Goal: Check status: Check status

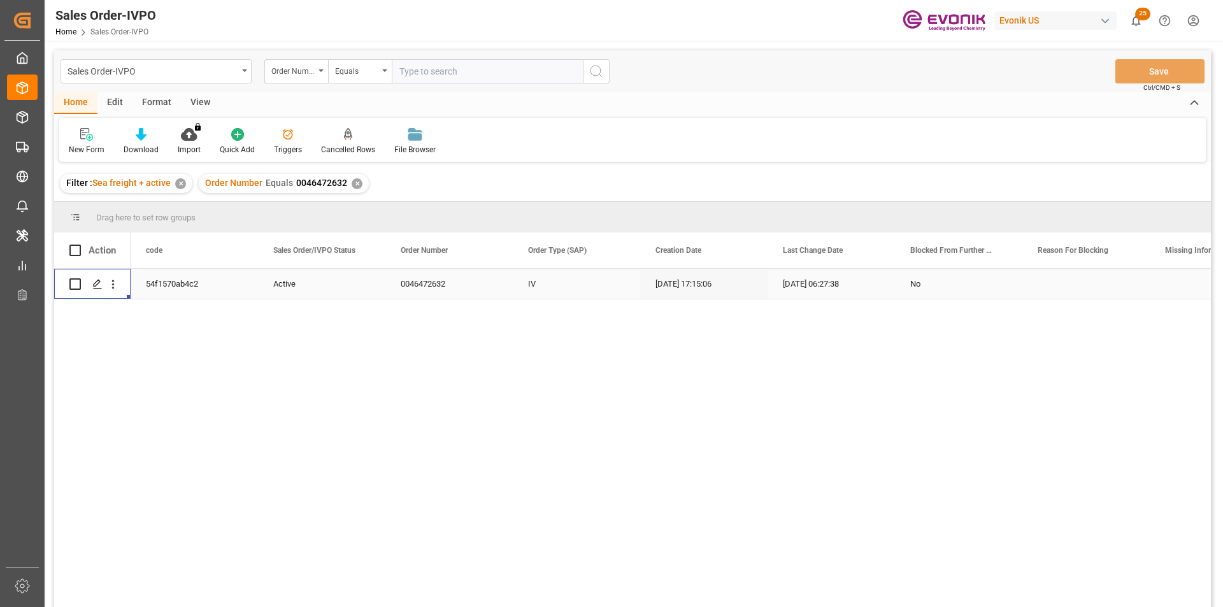
click at [354, 182] on div "✕" at bounding box center [357, 183] width 11 height 11
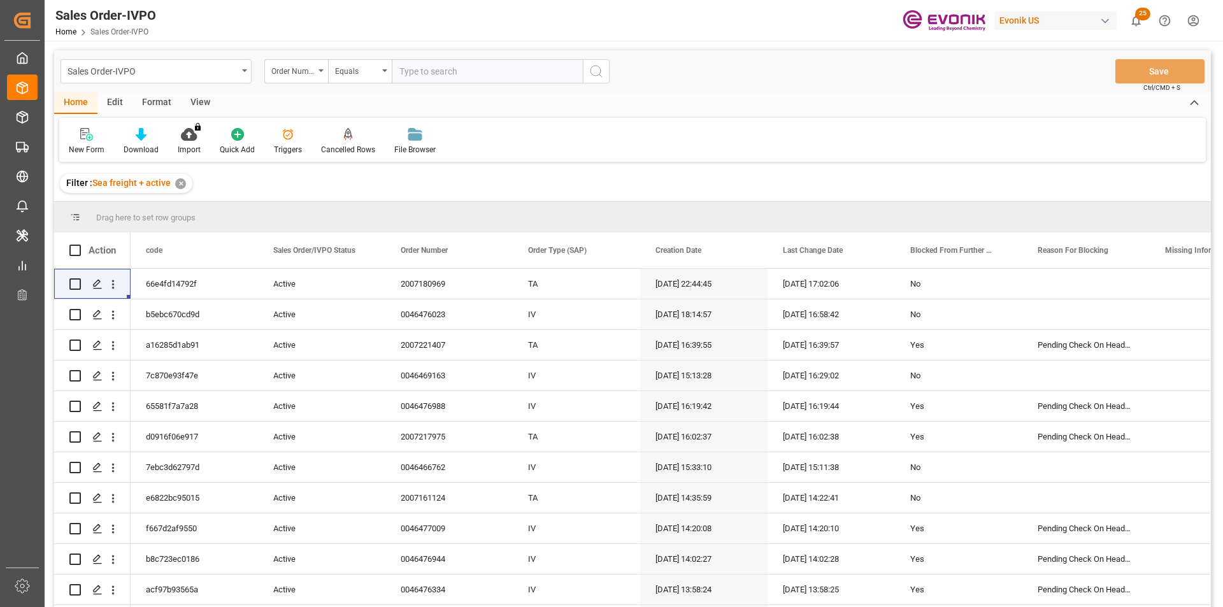
click at [426, 75] on input "text" at bounding box center [487, 71] width 191 height 24
paste input "251105010045"
click at [422, 76] on input "251105010045" at bounding box center [487, 71] width 191 height 24
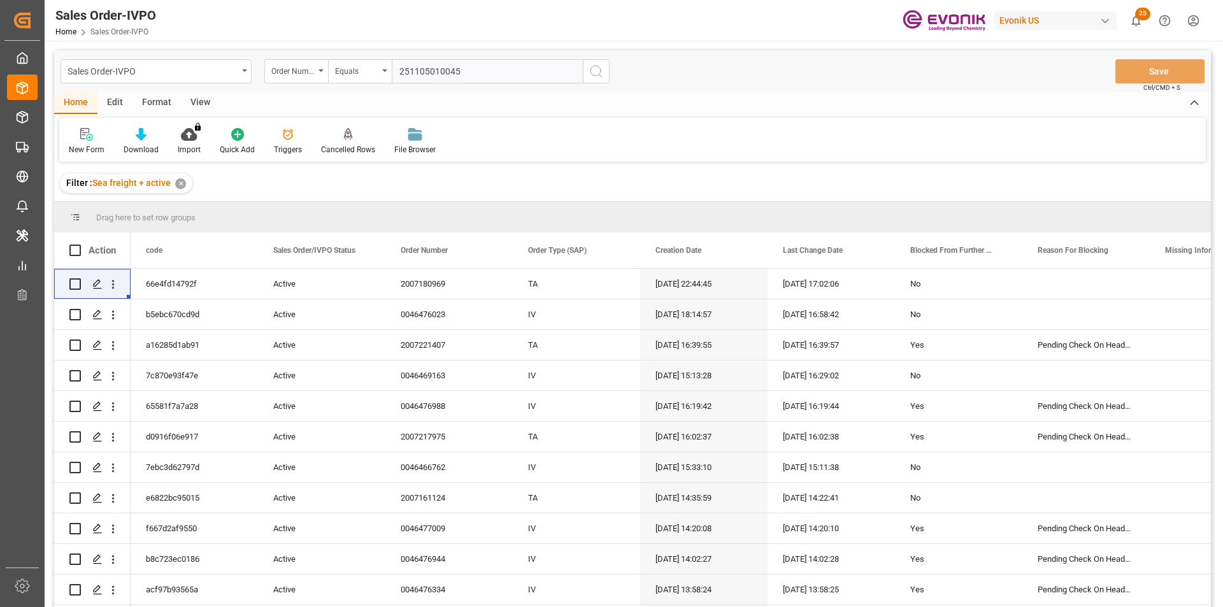
paste input "007180969"
type input "2007180969"
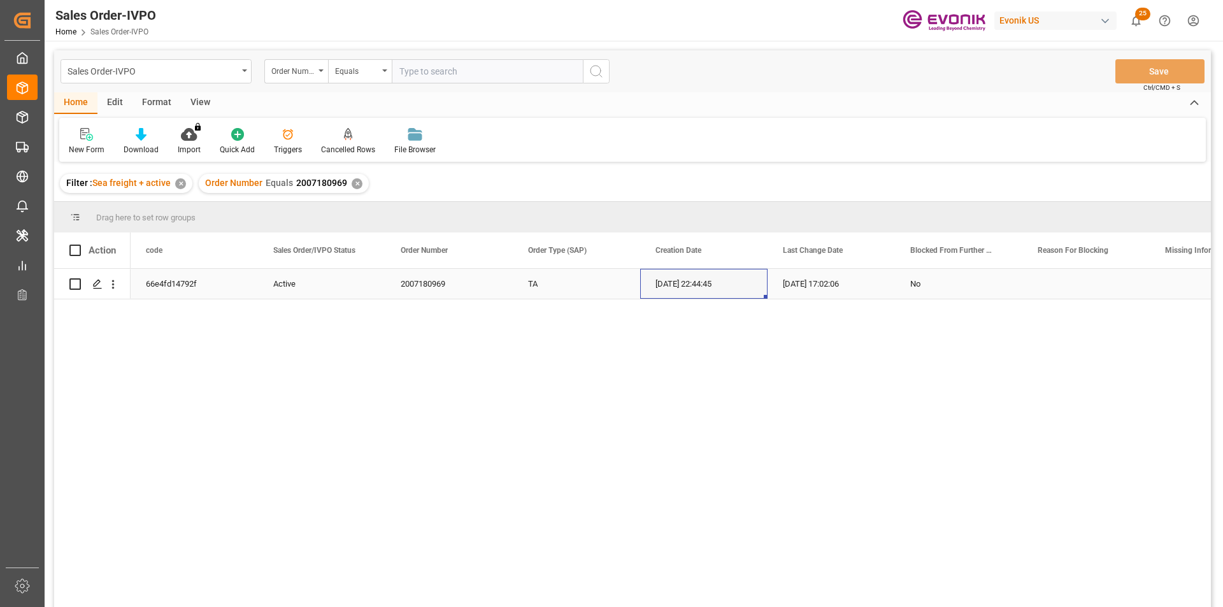
click at [695, 289] on div "06.10.2025 22:44:45" at bounding box center [703, 284] width 127 height 30
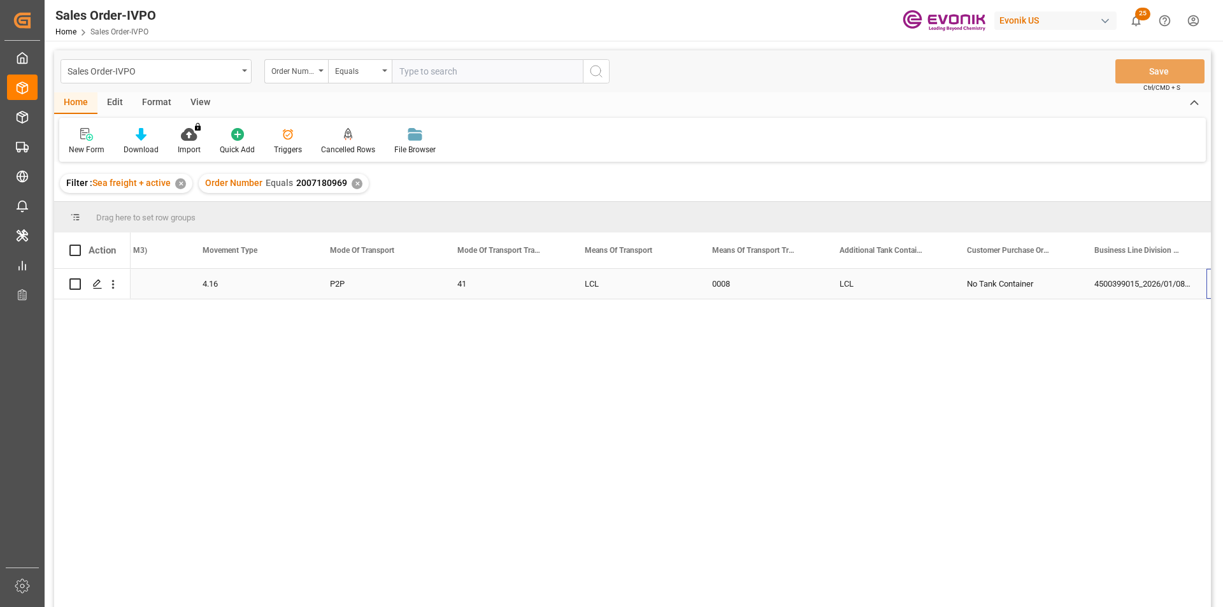
scroll to position [0, 1854]
click at [108, 289] on icon "open menu" at bounding box center [112, 284] width 13 height 13
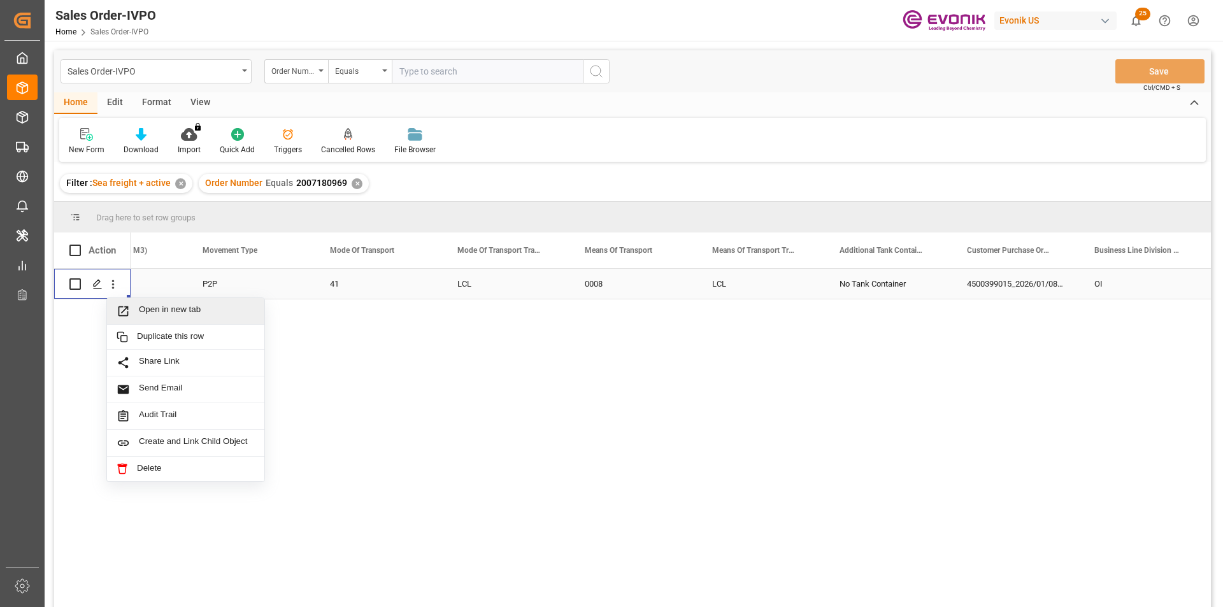
click at [187, 312] on span "Open in new tab" at bounding box center [197, 311] width 116 height 13
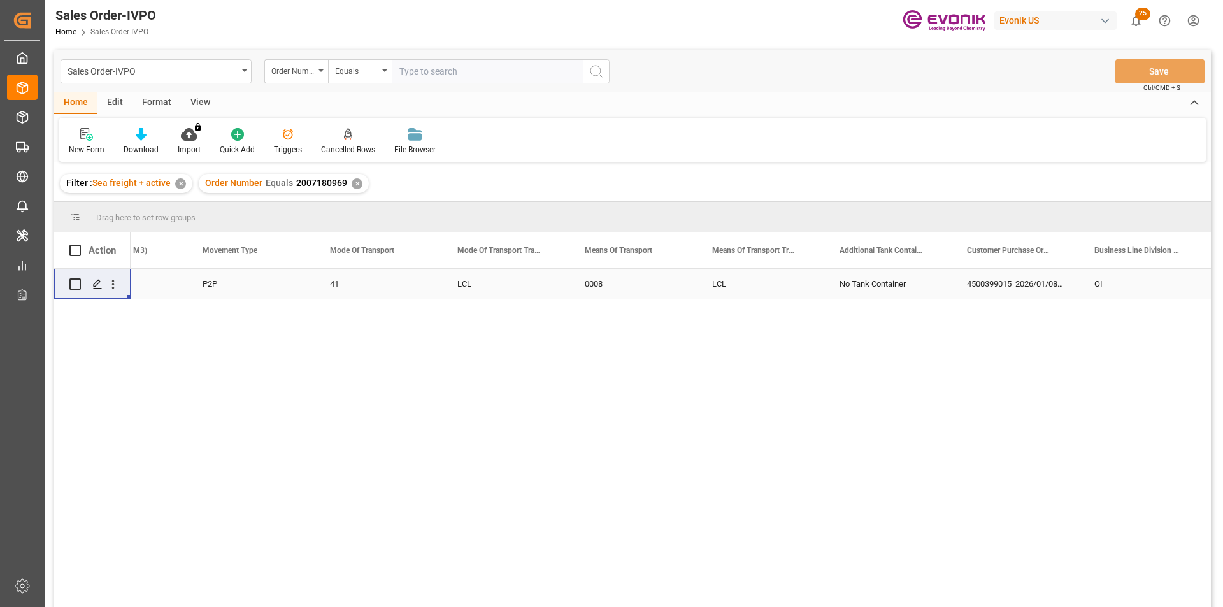
click at [352, 185] on div "✕" at bounding box center [357, 183] width 11 height 11
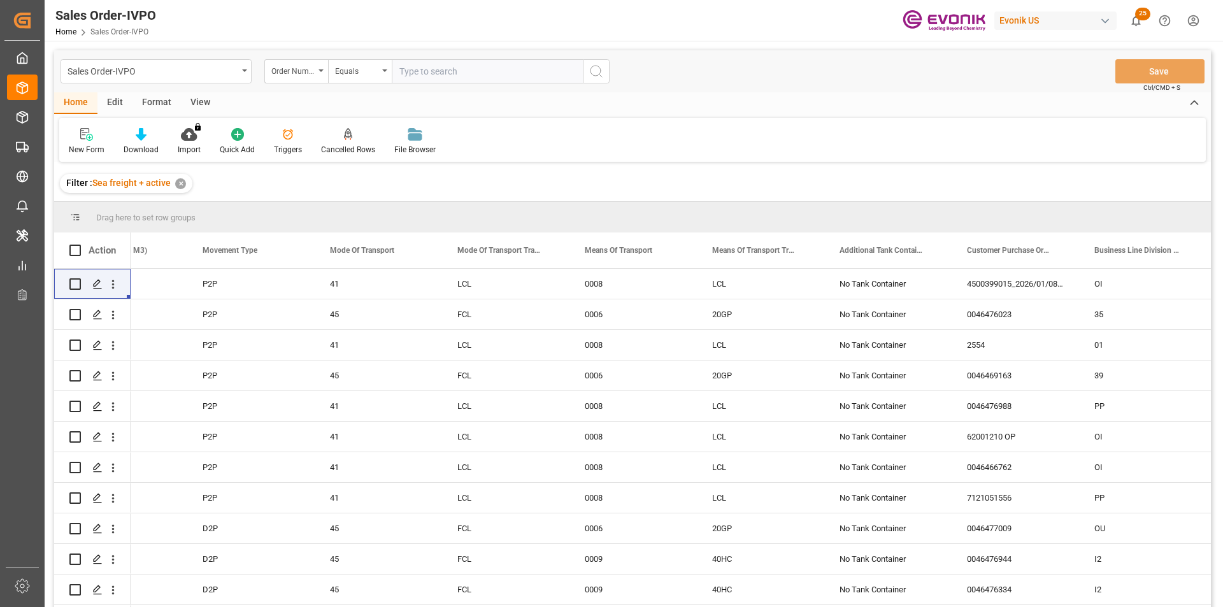
click at [424, 76] on input "text" at bounding box center [487, 71] width 191 height 24
paste input "46471275"
type input "0046471275"
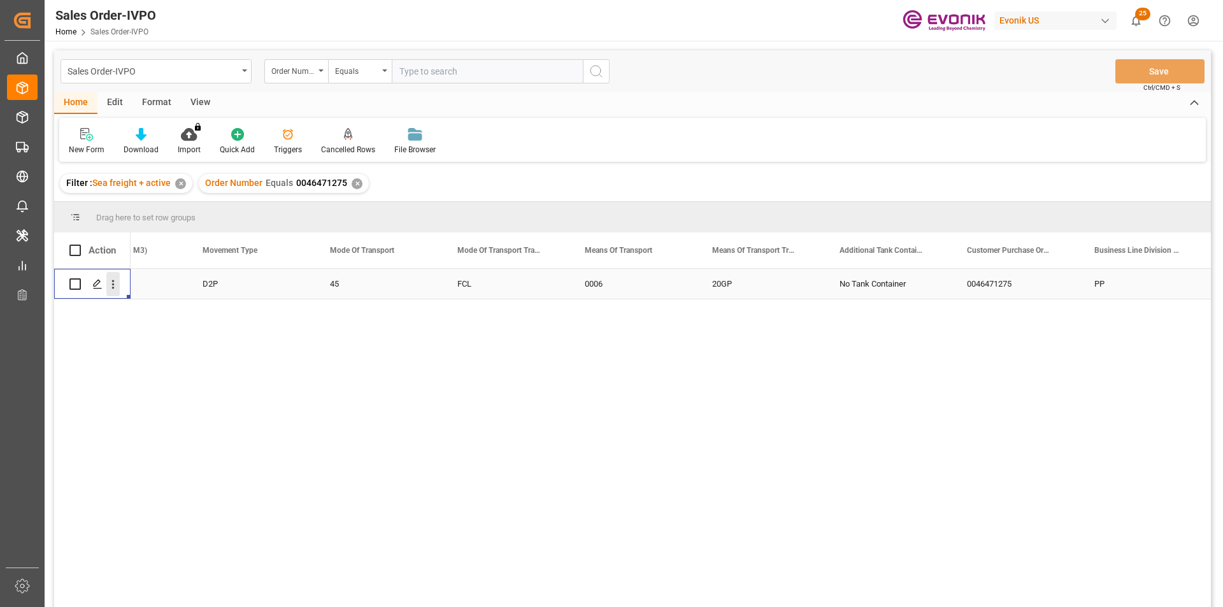
click at [118, 288] on icon "open menu" at bounding box center [112, 284] width 13 height 13
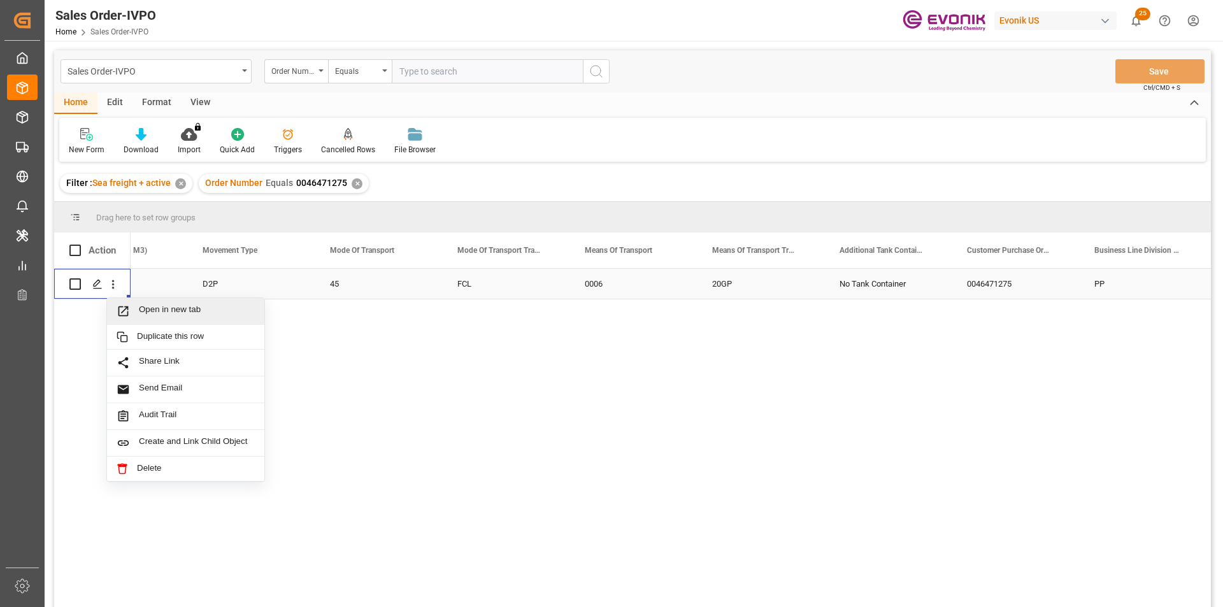
click at [176, 312] on span "Open in new tab" at bounding box center [197, 311] width 116 height 13
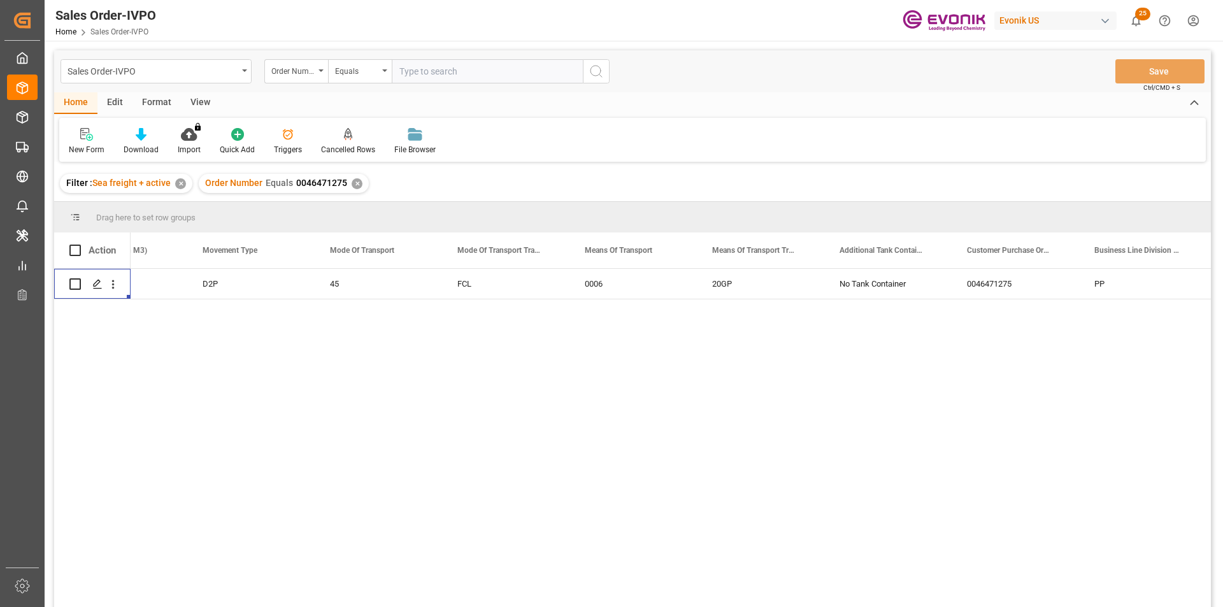
click at [354, 185] on div "✕" at bounding box center [357, 183] width 11 height 11
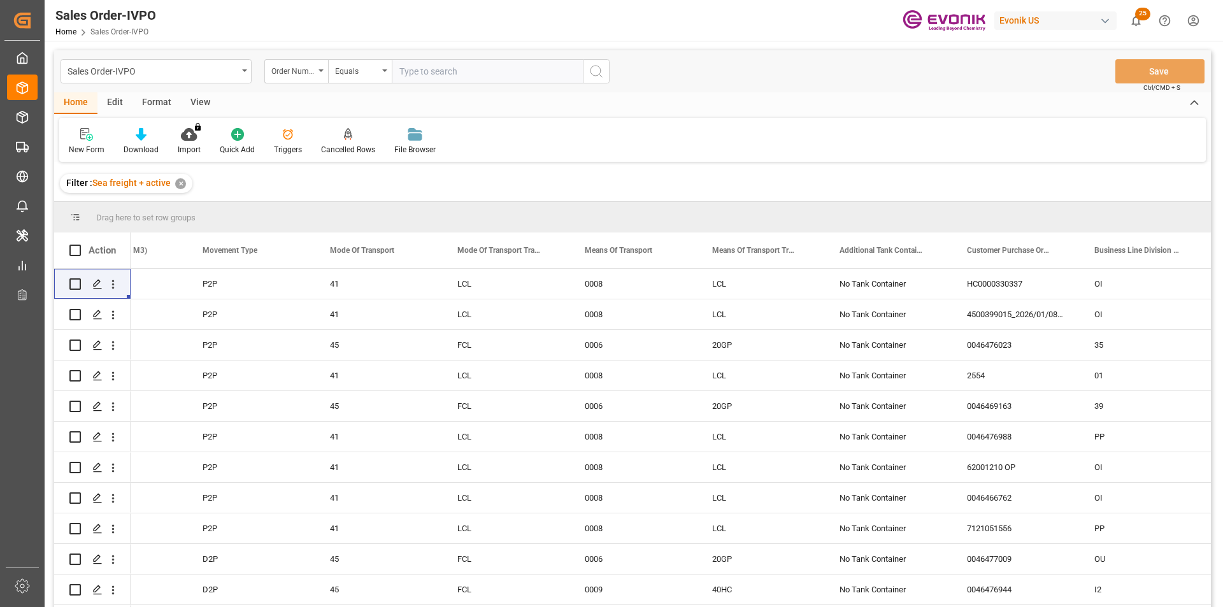
click at [411, 75] on input "text" at bounding box center [487, 71] width 191 height 24
paste input "0046467211"
type input "0046467211"
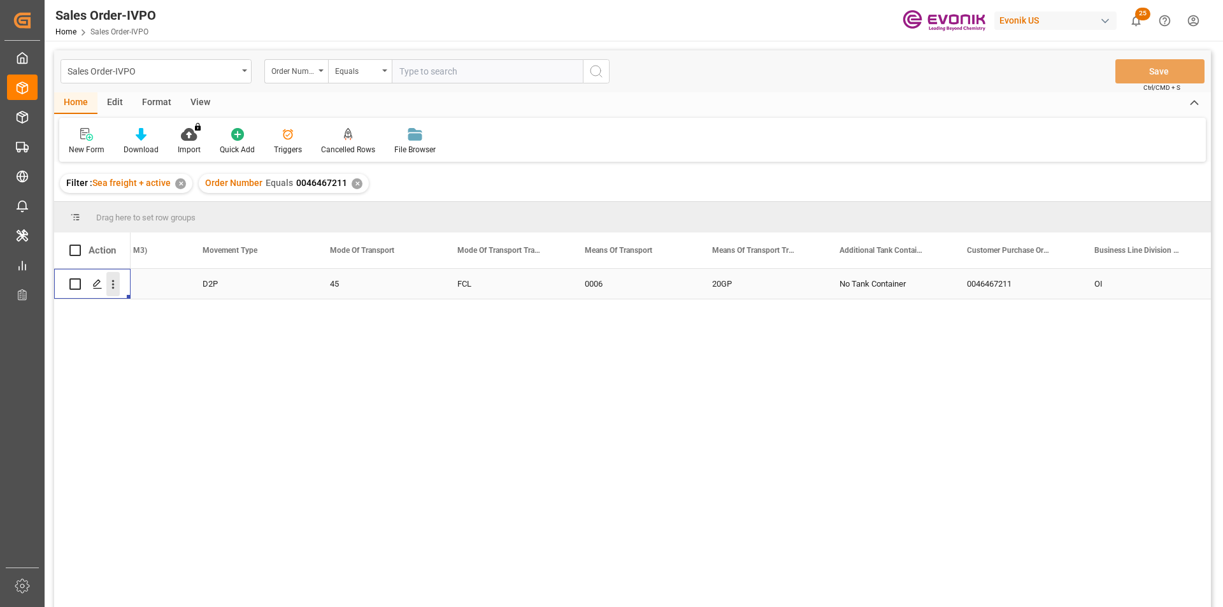
click at [108, 277] on button "open menu" at bounding box center [112, 284] width 13 height 24
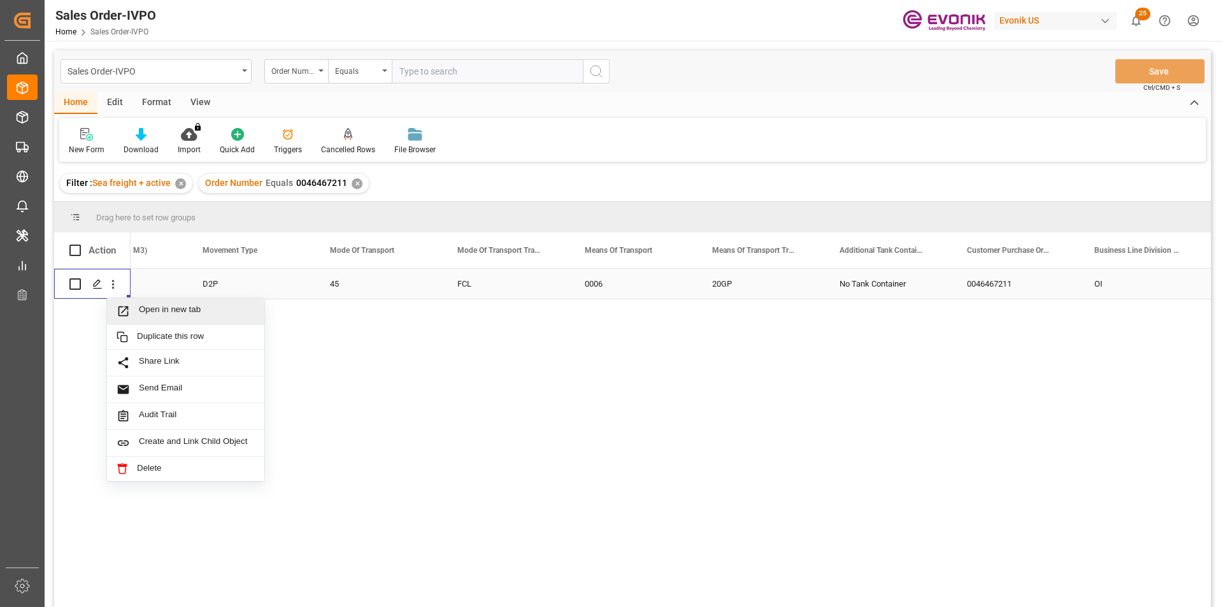
click at [205, 314] on span "Open in new tab" at bounding box center [197, 311] width 116 height 13
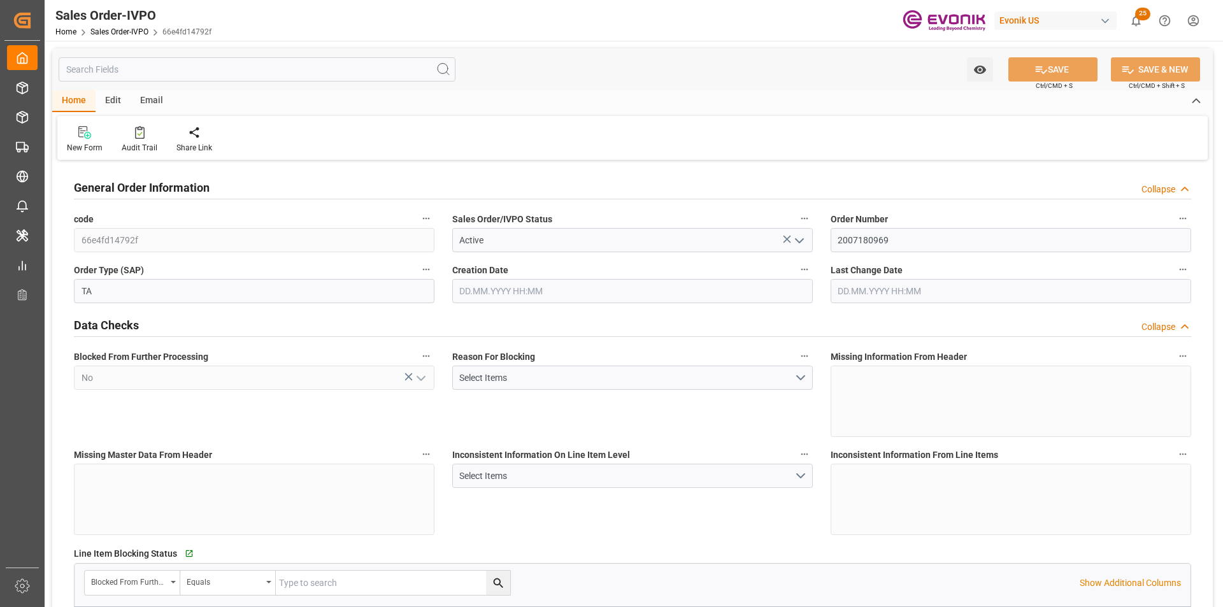
type input "JPYOK"
type input "0"
type input "1"
type input "2325.6"
type input "06.10.2025 22:44"
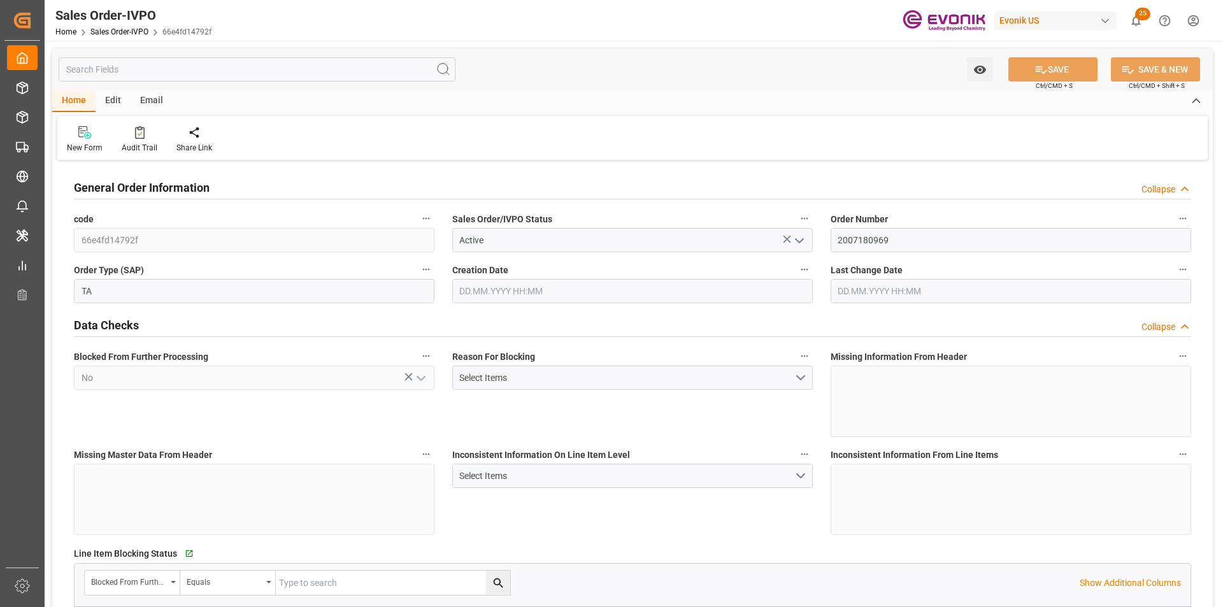
type input "10.10.2025 17:02"
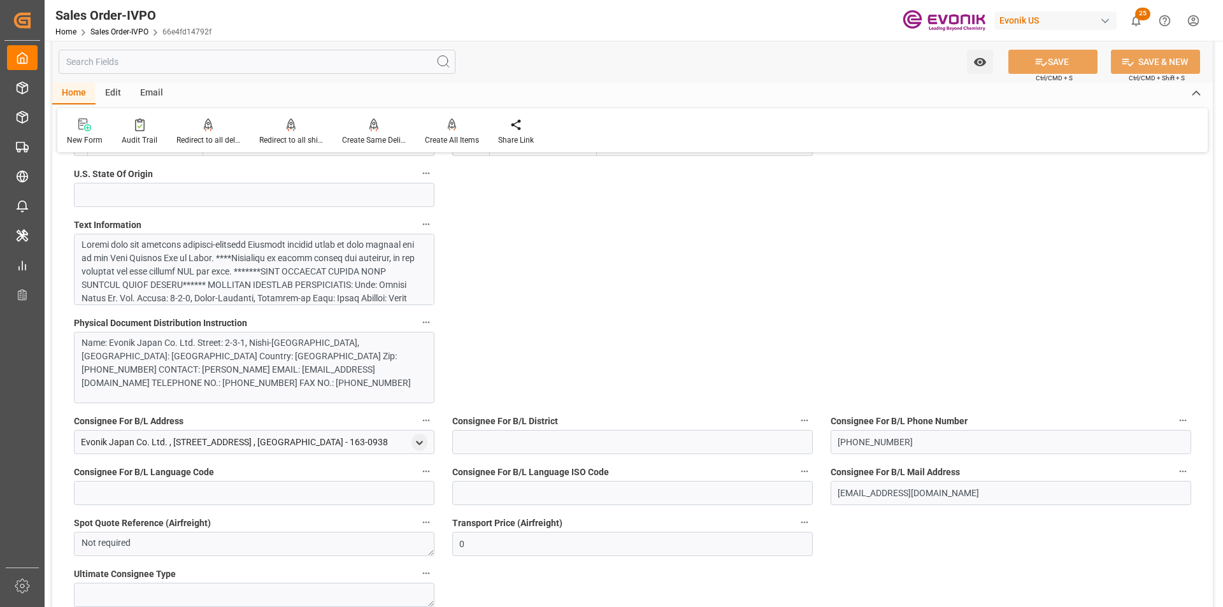
scroll to position [701, 0]
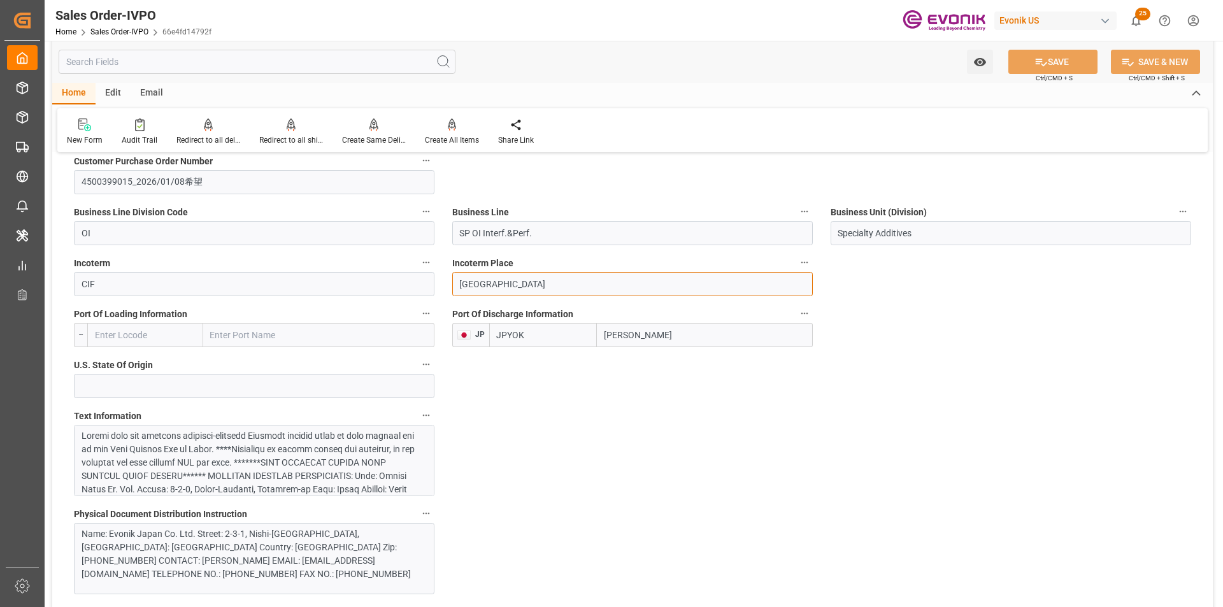
drag, startPoint x: 512, startPoint y: 284, endPoint x: 431, endPoint y: 283, distance: 80.3
click at [618, 327] on input "Shimizu" at bounding box center [705, 335] width 216 height 24
paste input "Yokohama"
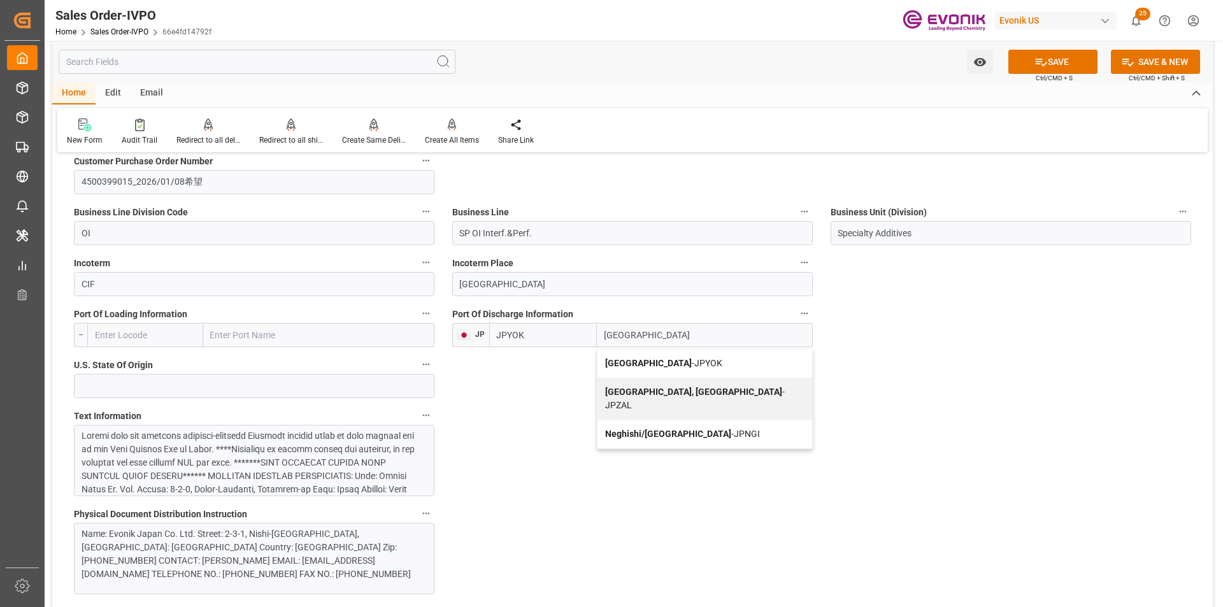
click at [622, 364] on b "Yokohama" at bounding box center [648, 363] width 87 height 10
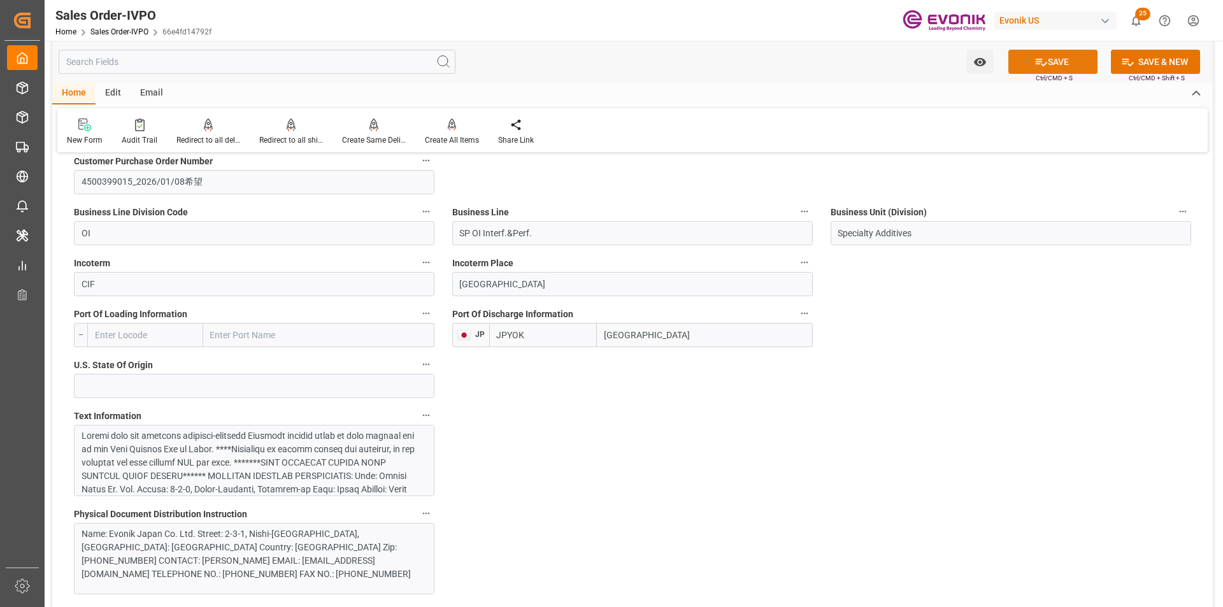
type input "Yokohama"
click at [1072, 59] on button "SAVE" at bounding box center [1052, 62] width 89 height 24
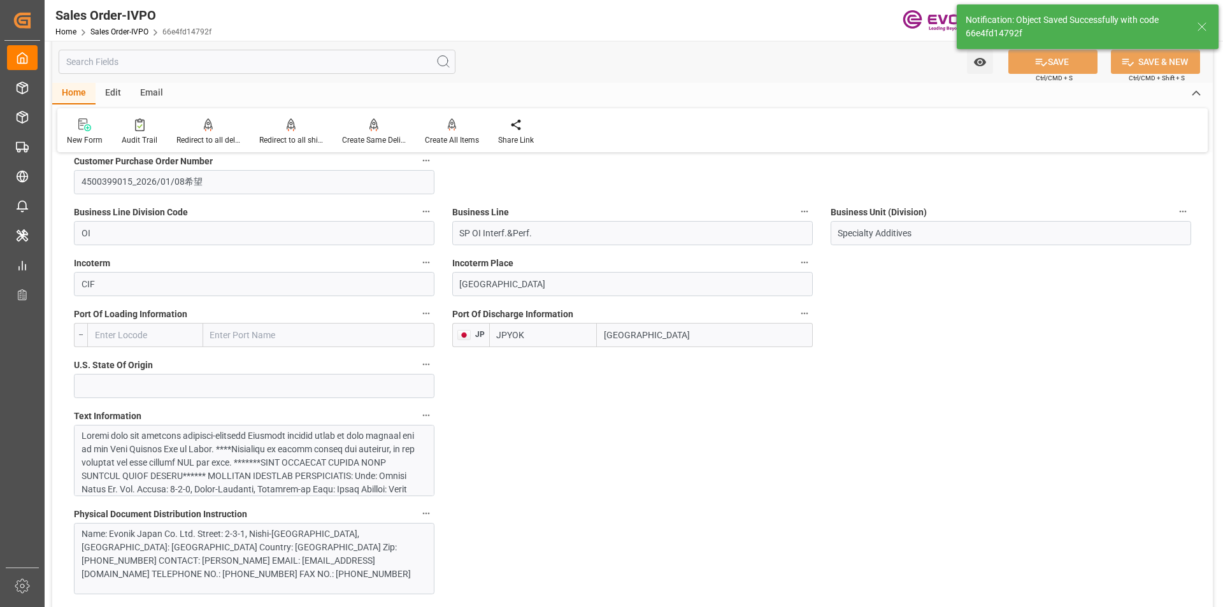
type input "10.10.2025 17:13"
click at [283, 133] on div "Redirect to all shipments" at bounding box center [291, 132] width 83 height 28
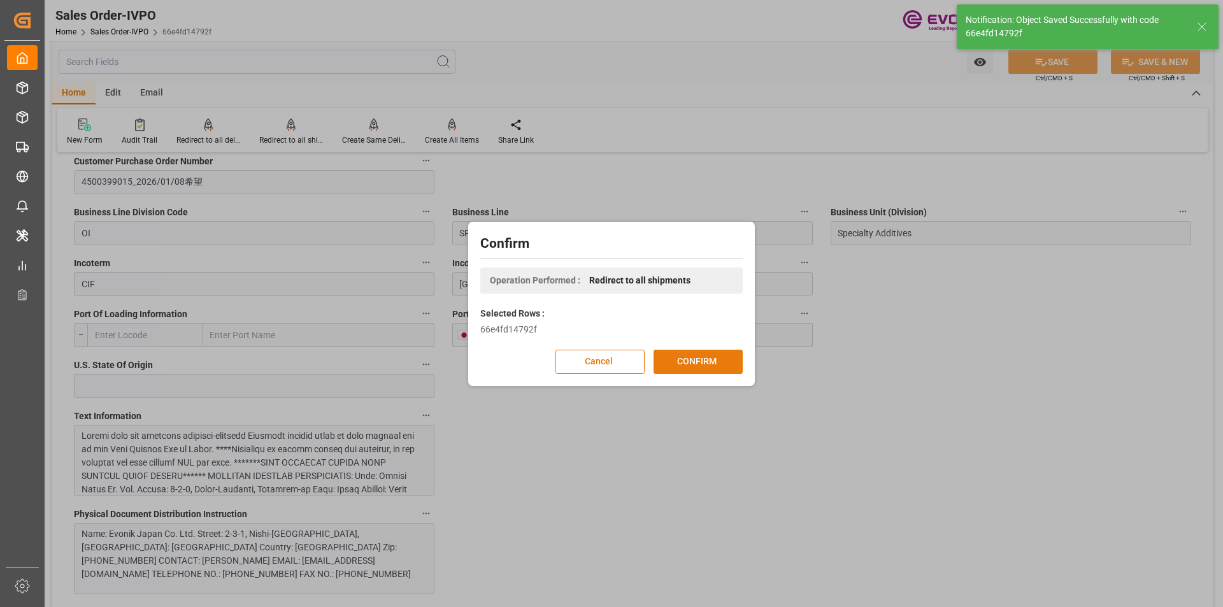
click at [722, 371] on button "CONFIRM" at bounding box center [698, 362] width 89 height 24
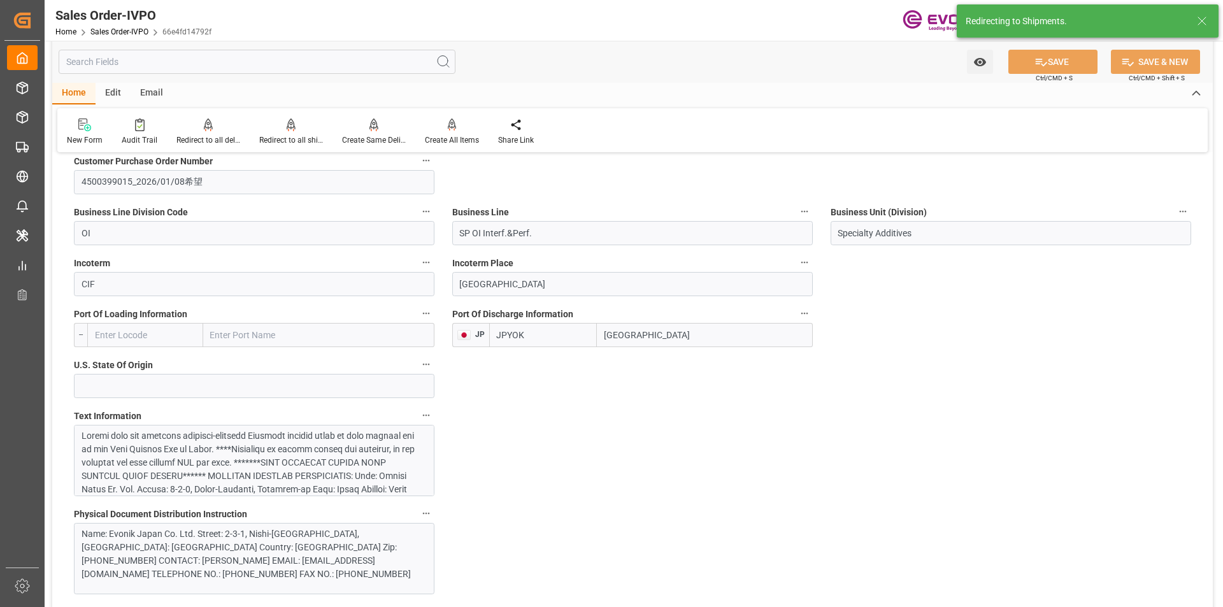
type input "06.10.2025 22:44"
type input "10.10.2025 17:13"
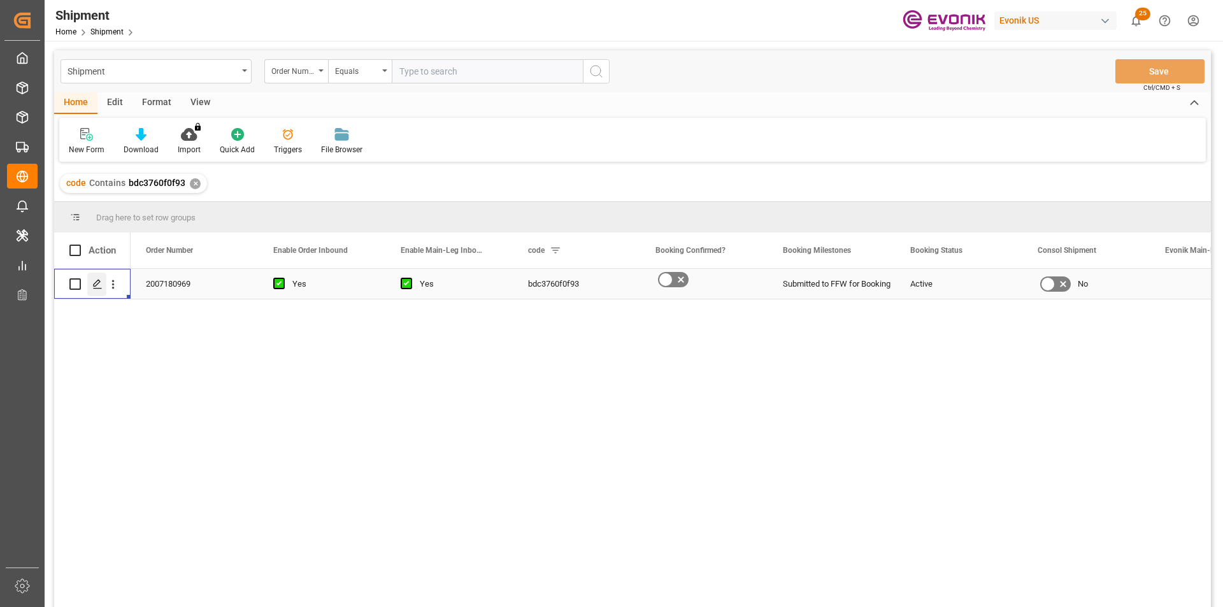
click at [94, 283] on icon "Press SPACE to select this row." at bounding box center [97, 284] width 10 height 10
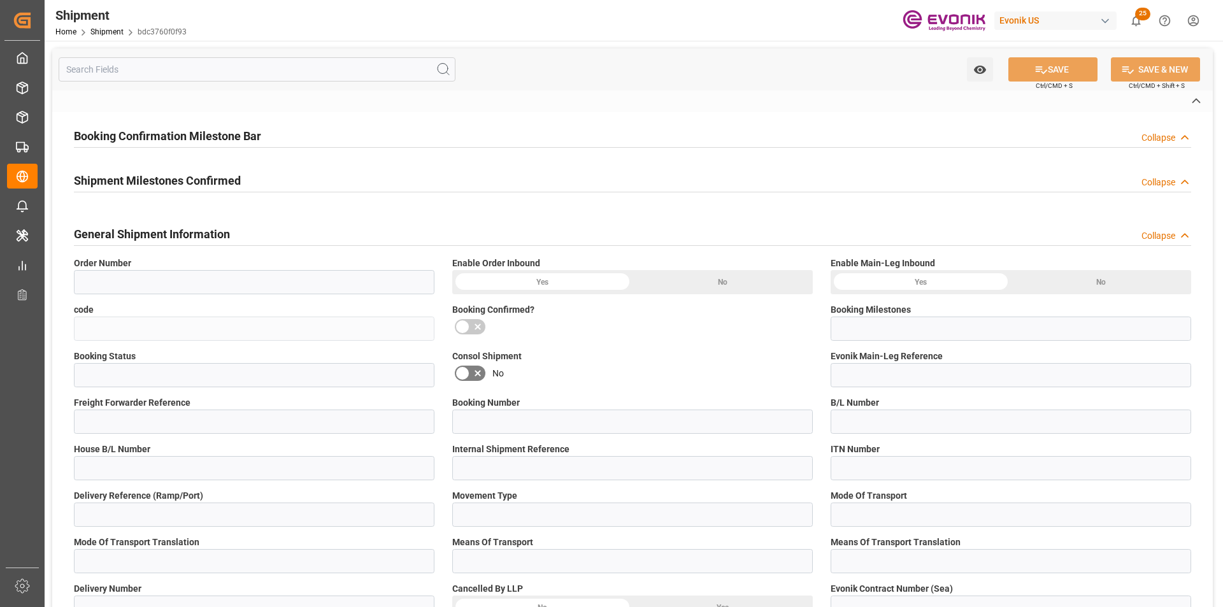
type input "2007180969"
type input "bdc3760f0f93"
type input "Submitted to FFW for Booking"
type input "Active"
type input "P2P"
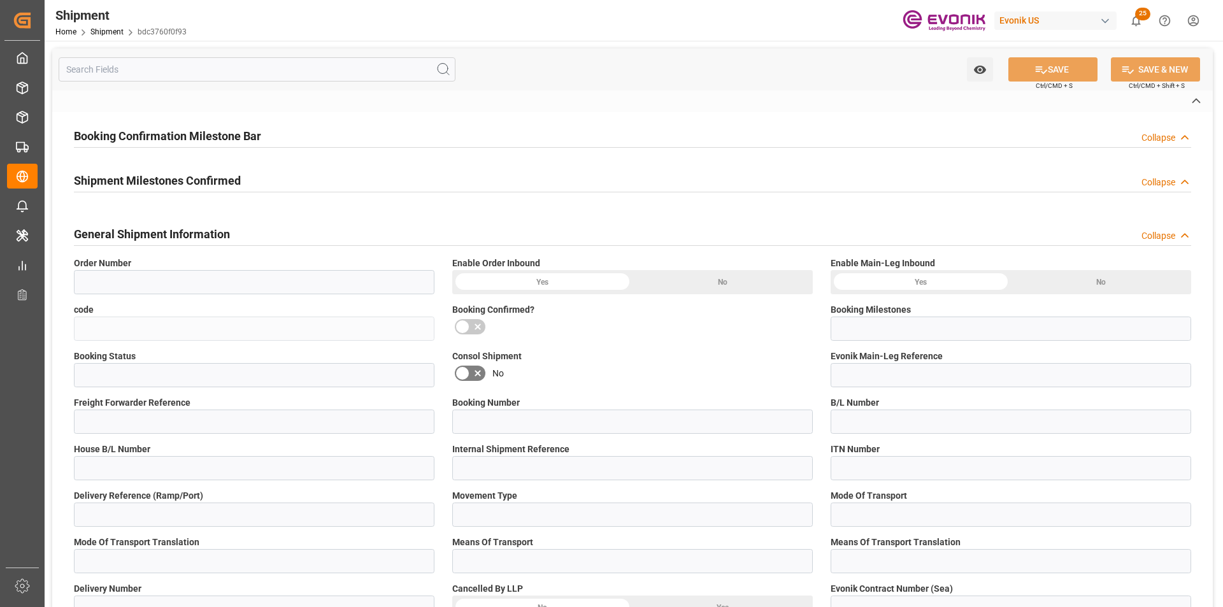
type input "41"
type input "LCL"
type input "0008"
type input "LCL"
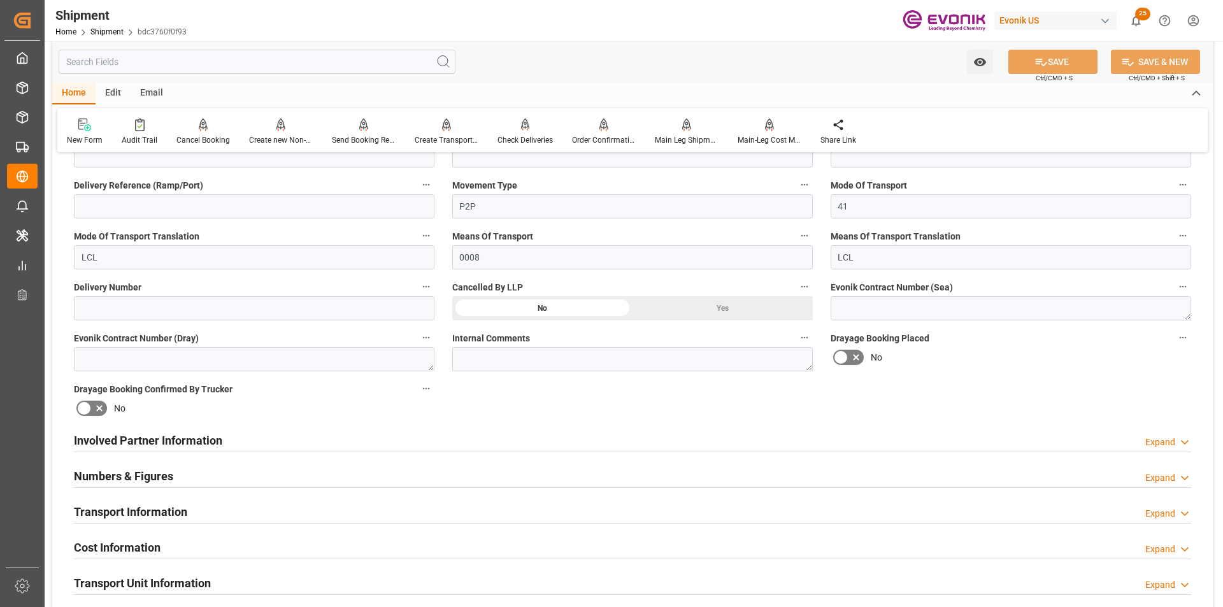
scroll to position [510, 0]
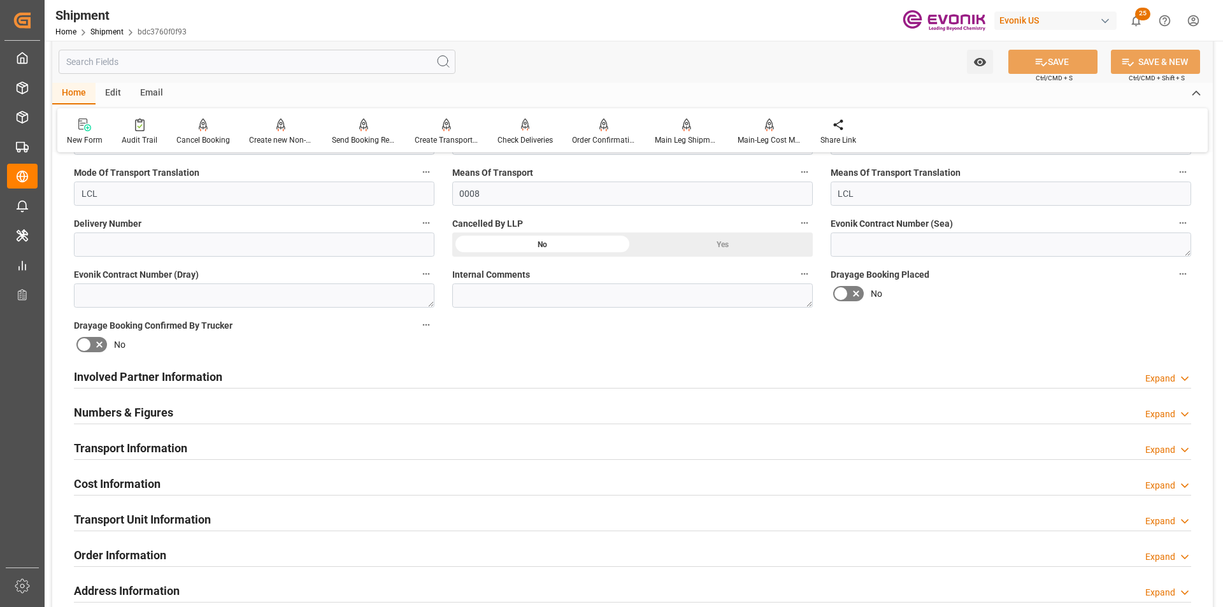
click at [533, 433] on div "Transport Information Expand" at bounding box center [632, 449] width 1135 height 36
click at [1151, 449] on div "Expand" at bounding box center [1160, 449] width 30 height 13
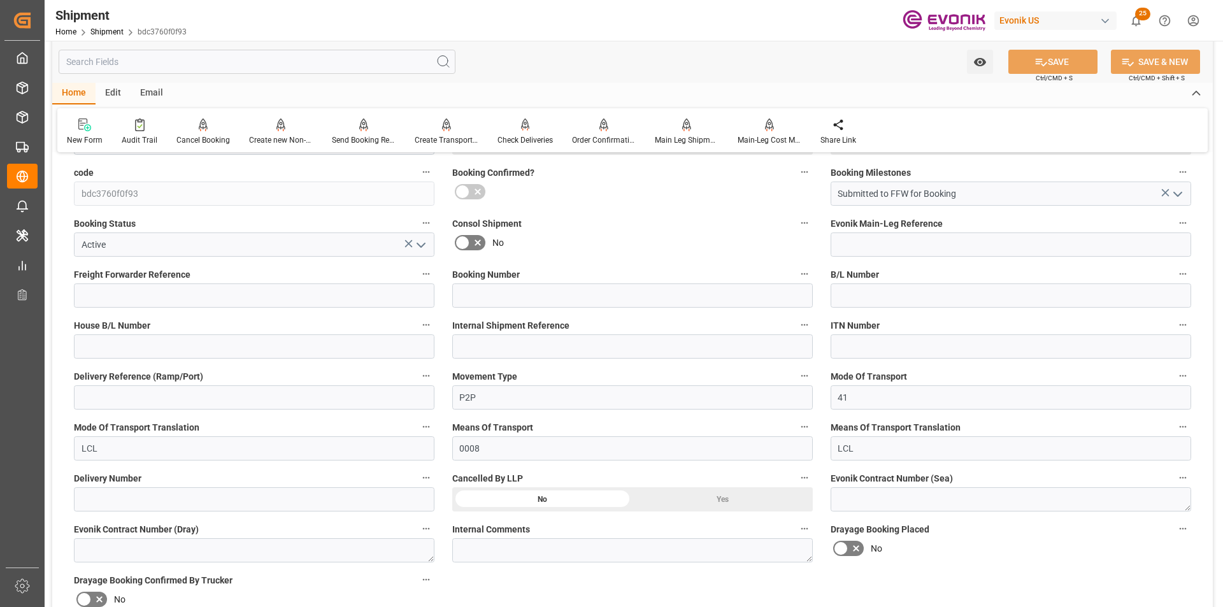
scroll to position [191, 0]
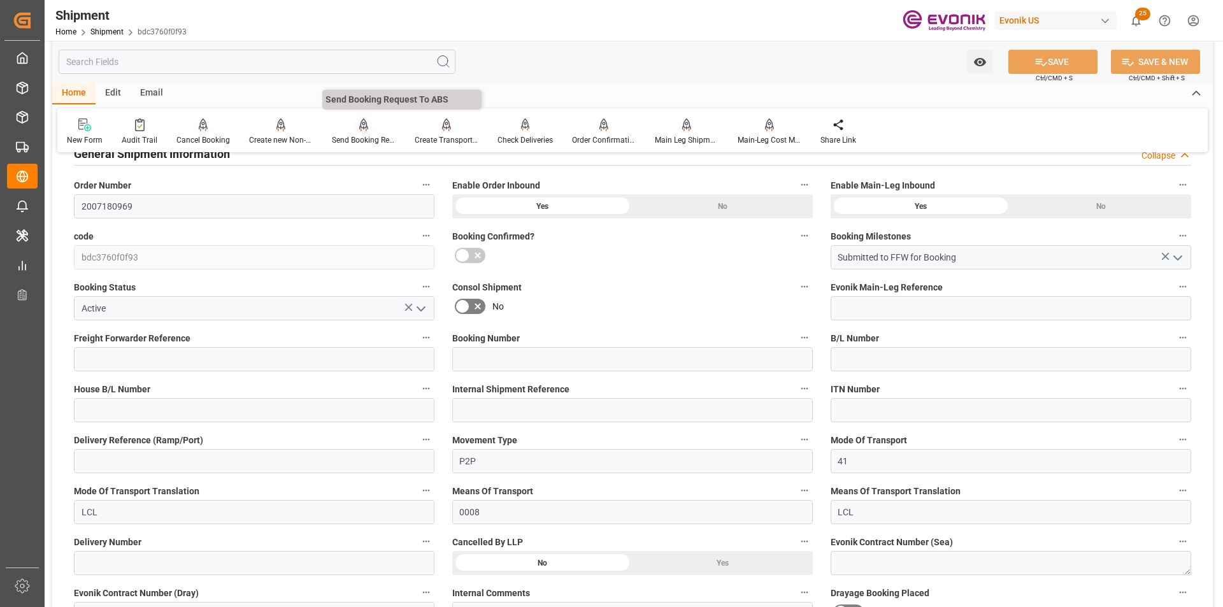
click at [359, 125] on icon at bounding box center [363, 124] width 9 height 13
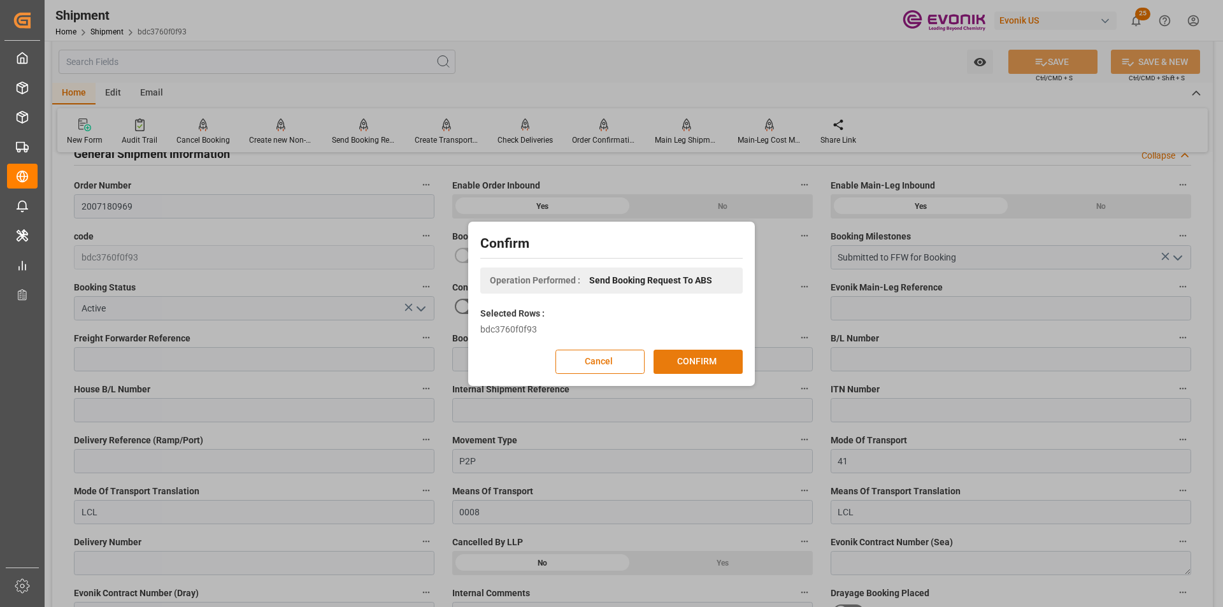
drag, startPoint x: 708, startPoint y: 358, endPoint x: 746, endPoint y: 362, distance: 38.4
click at [708, 359] on button "CONFIRM" at bounding box center [698, 362] width 89 height 24
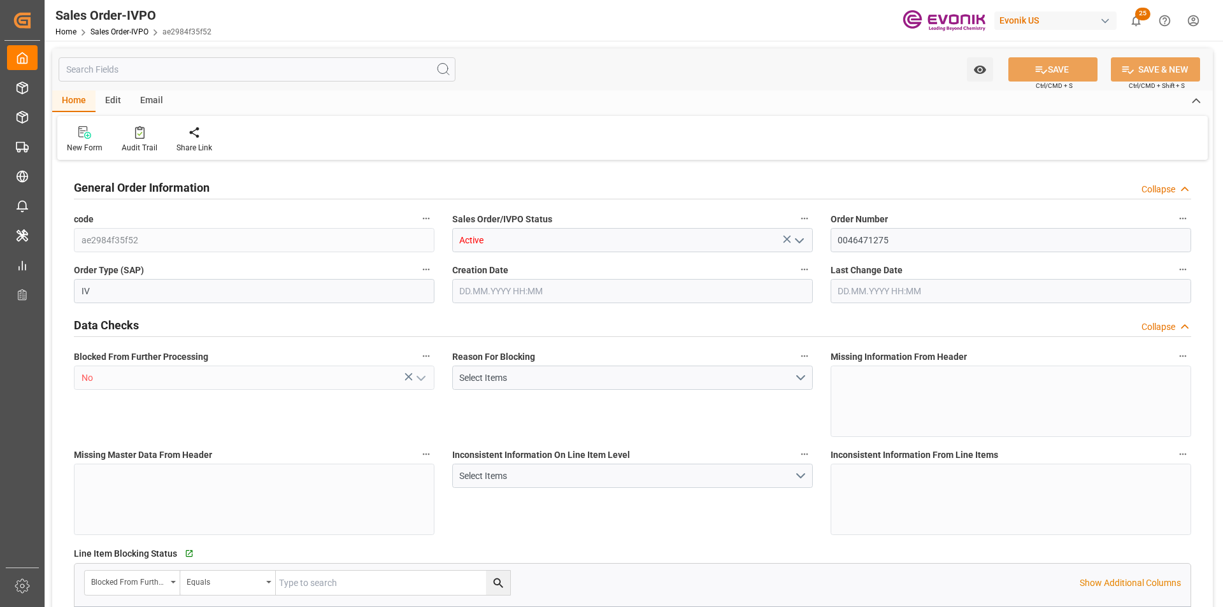
type input "BEANR"
type input "0"
type input "1"
type input "2"
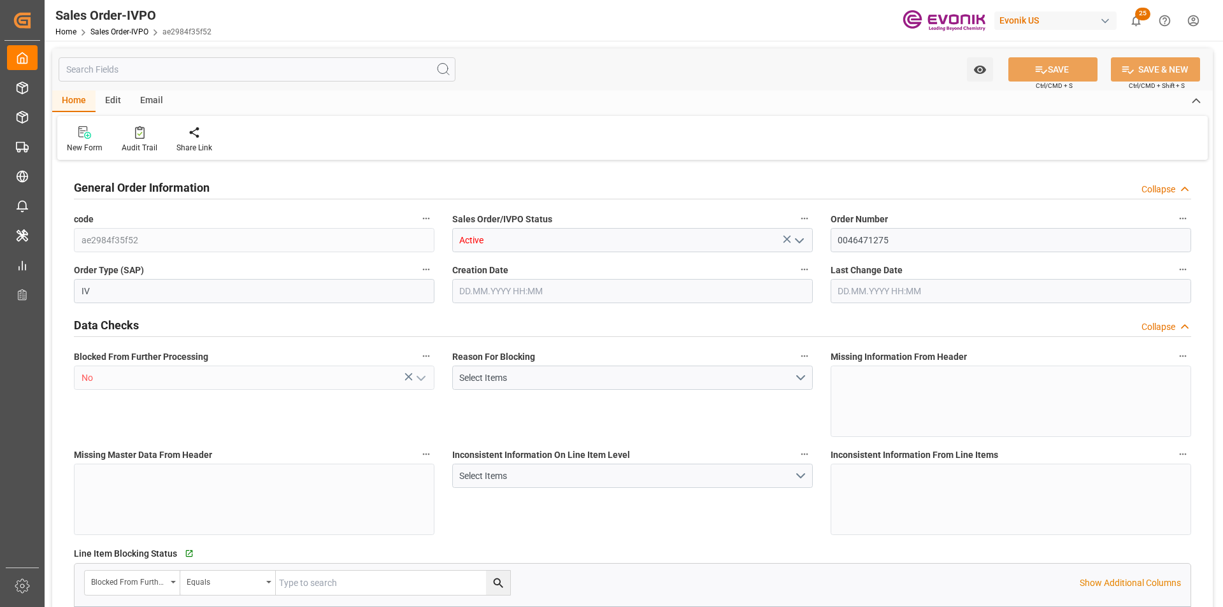
type input "21300"
type input "56.16"
type input "17000"
type input "30"
type input "25.09.2025 19:17"
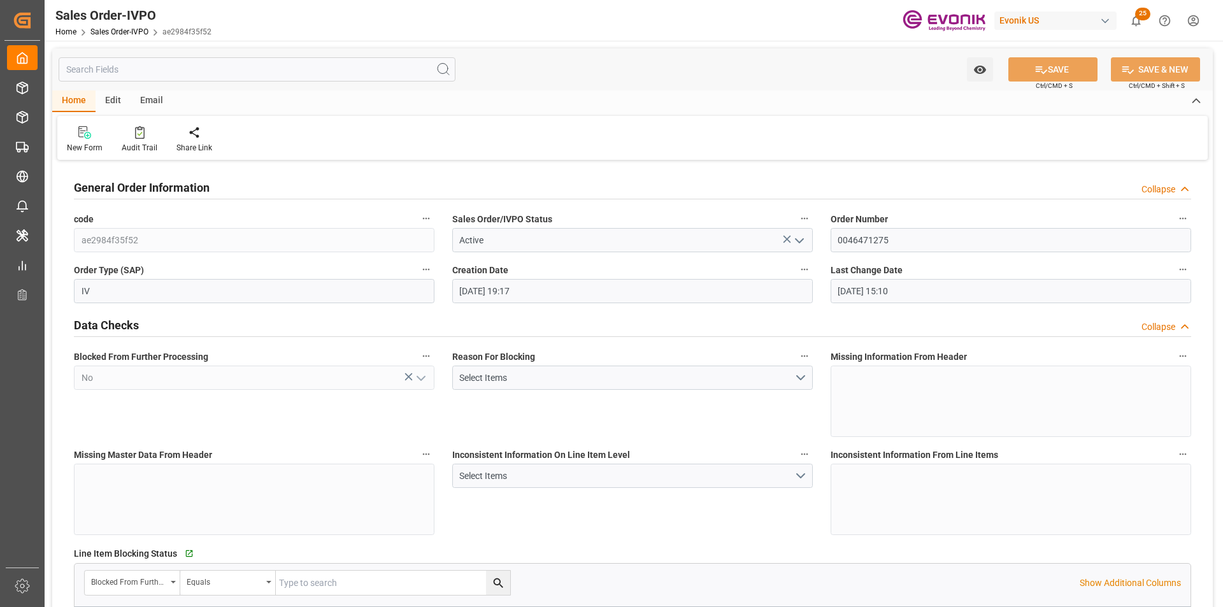
type input "06.10.2025 15:10"
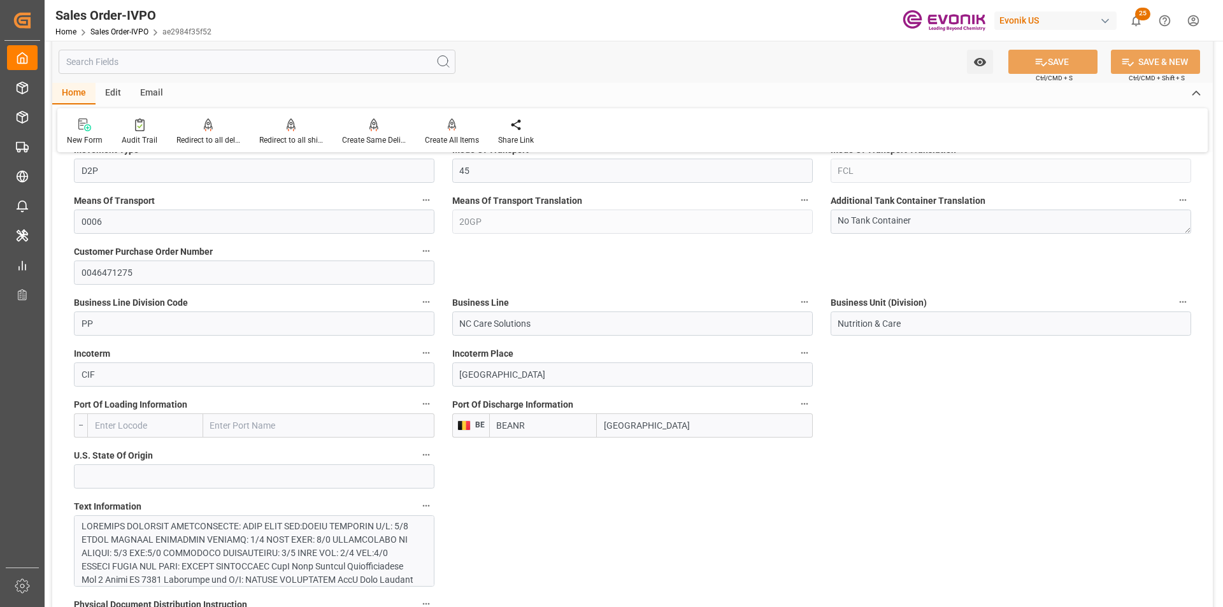
scroll to position [701, 0]
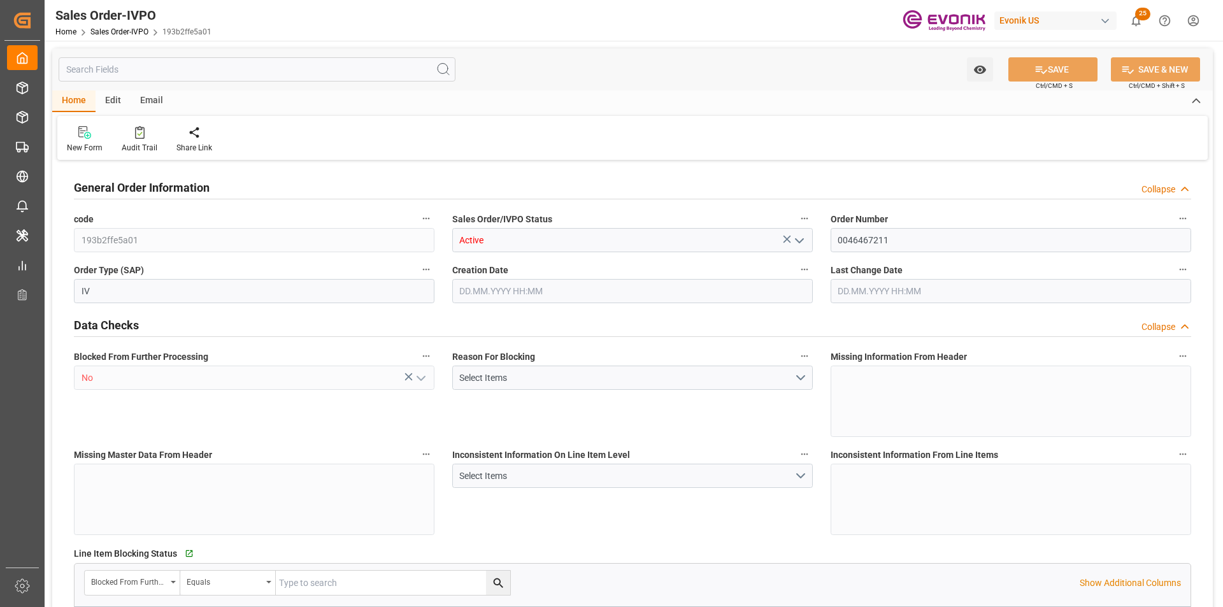
type input "BRSSZ"
type input "0"
type input "1"
type input "139"
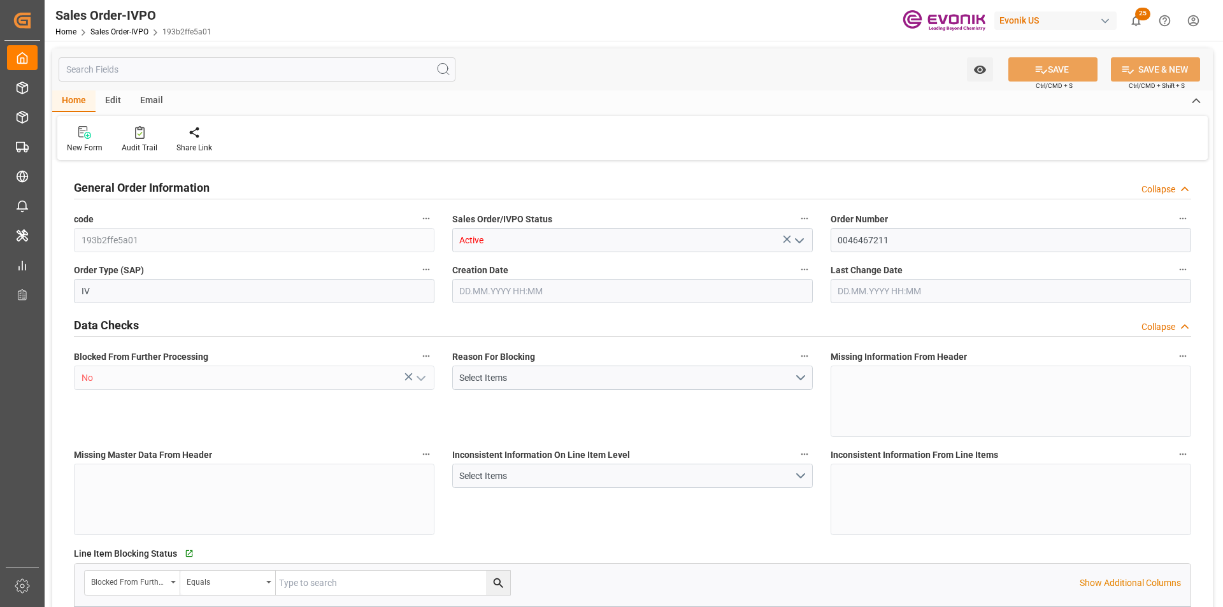
type input "15508.48"
type input "4141.76"
type input "17000"
type input "30"
type input "[DATE] 21:44"
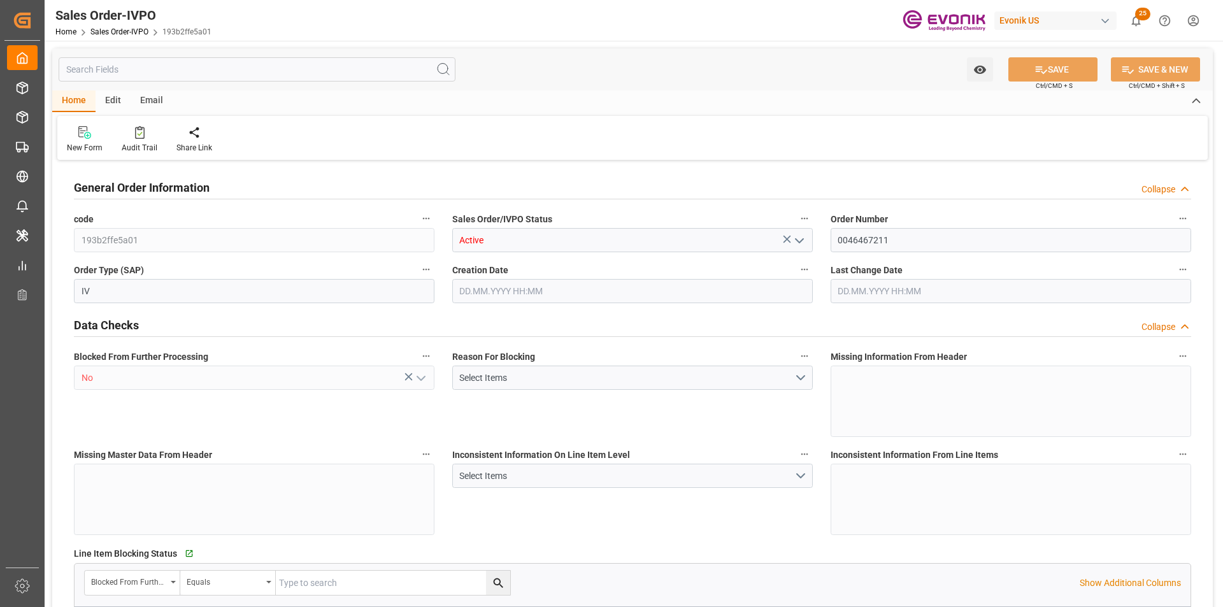
type input "[DATE] 17:53"
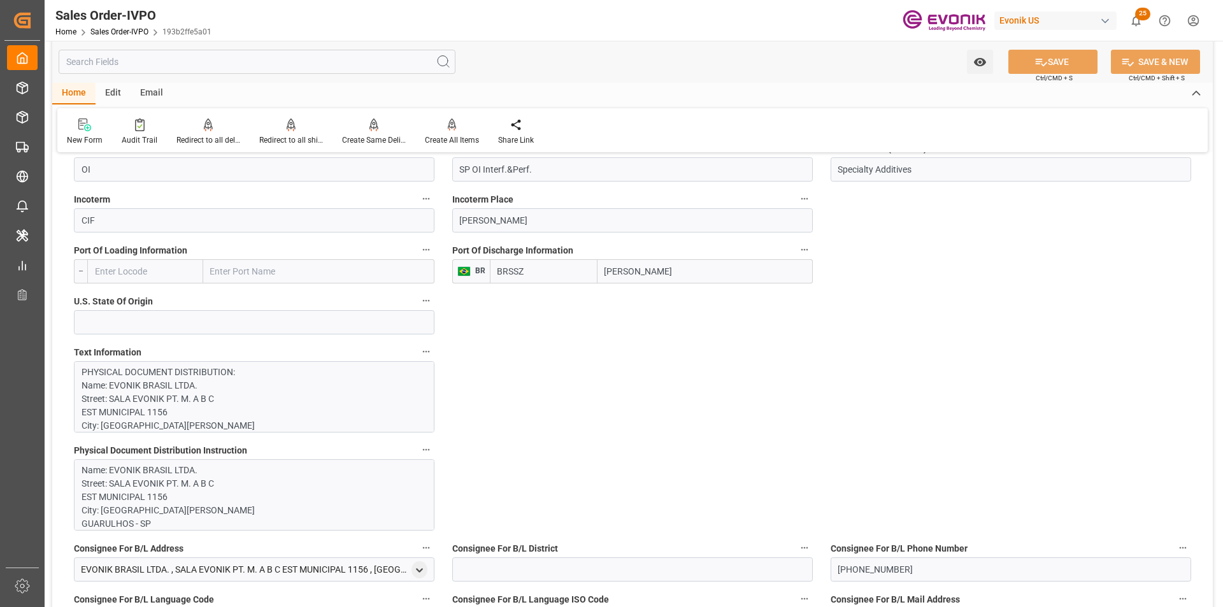
scroll to position [1019, 0]
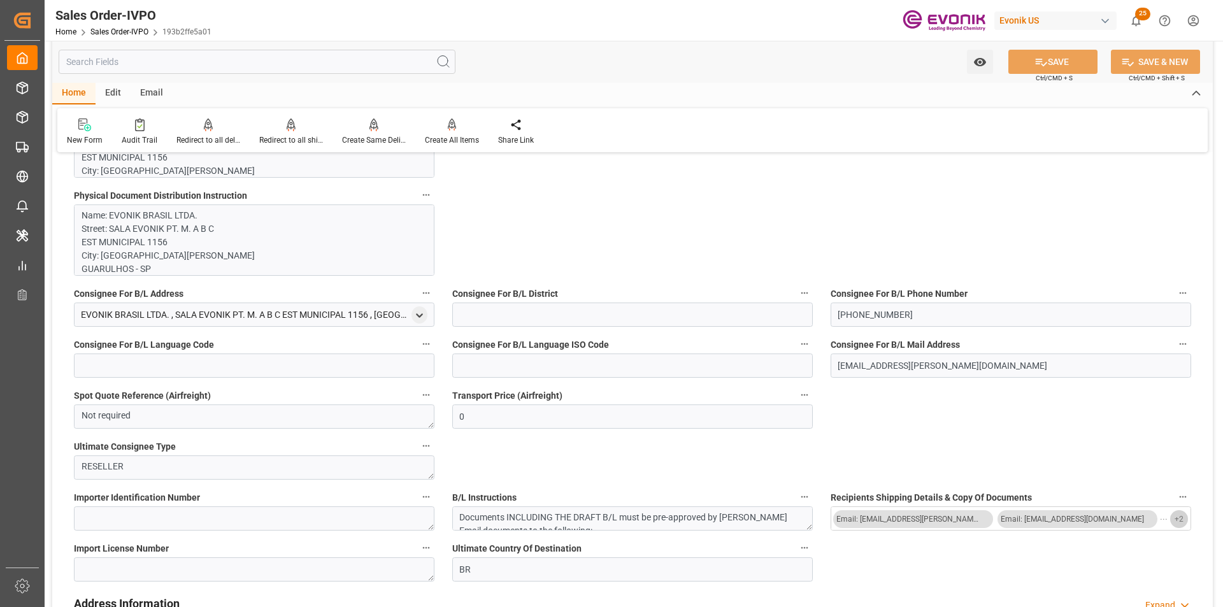
click at [1173, 519] on button "+ 2" at bounding box center [1179, 519] width 18 height 18
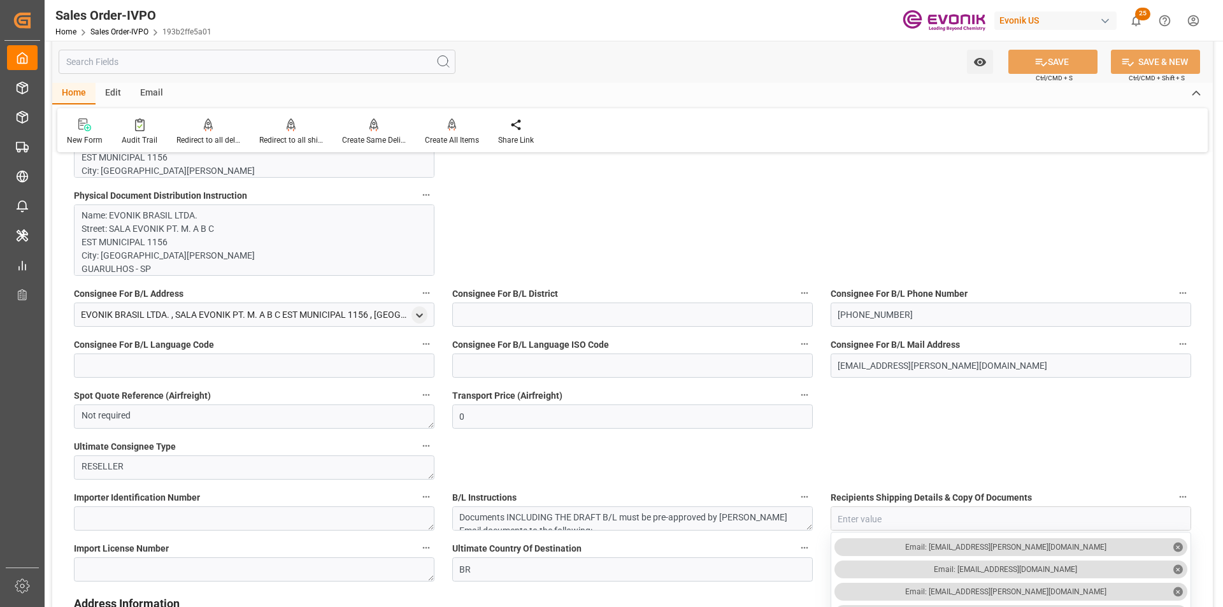
scroll to position [1083, 0]
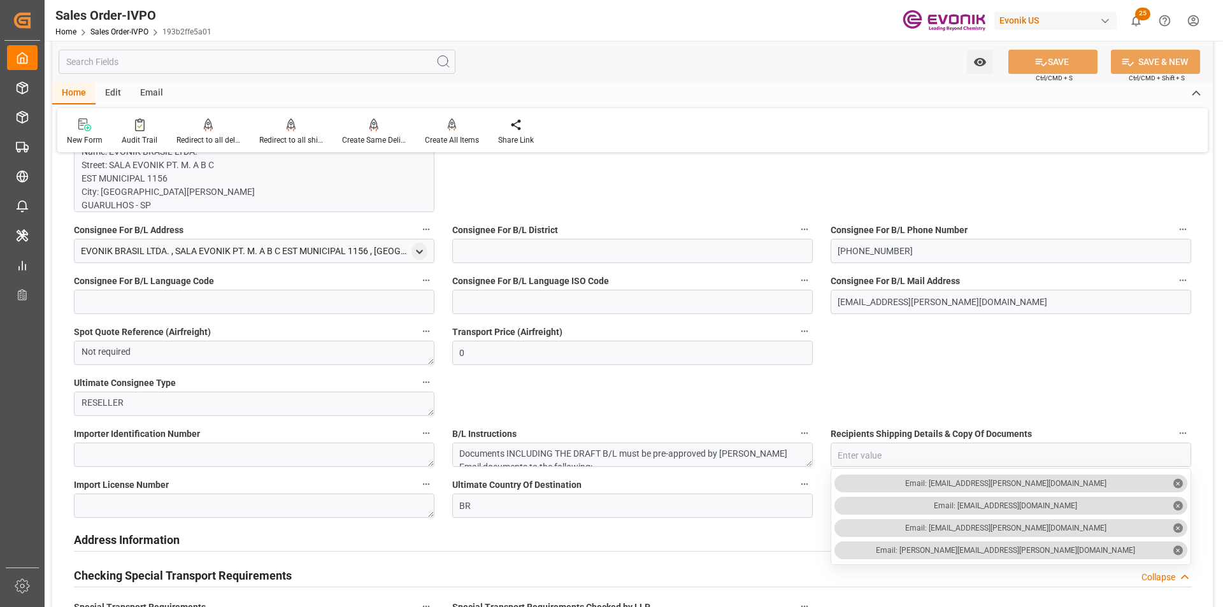
click at [158, 65] on input "text" at bounding box center [257, 62] width 397 height 24
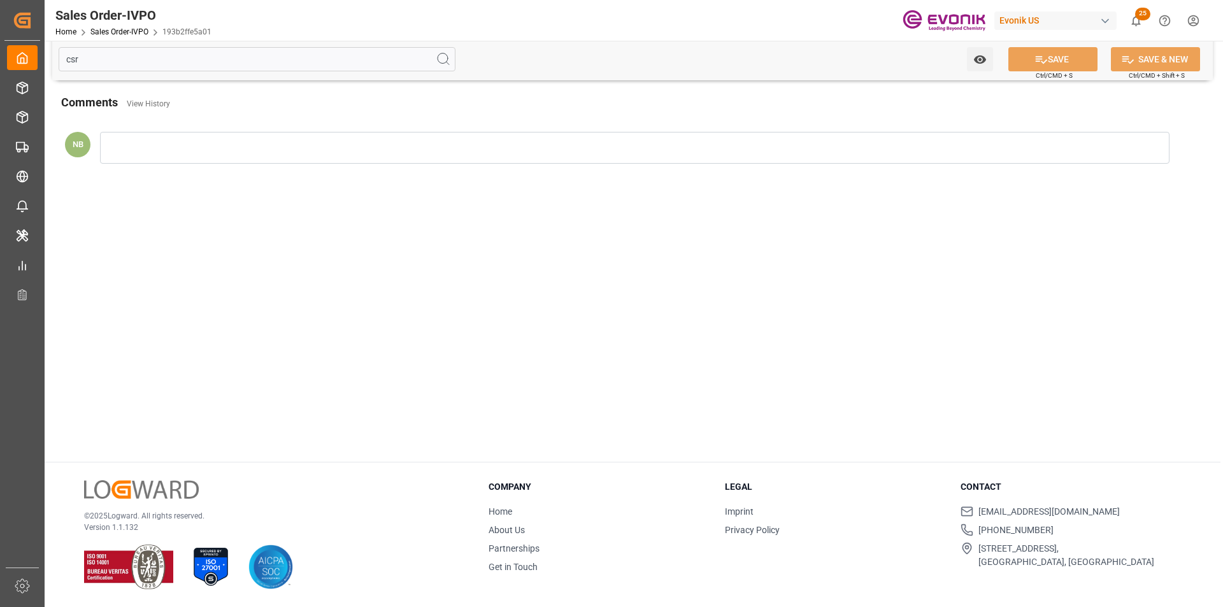
scroll to position [0, 0]
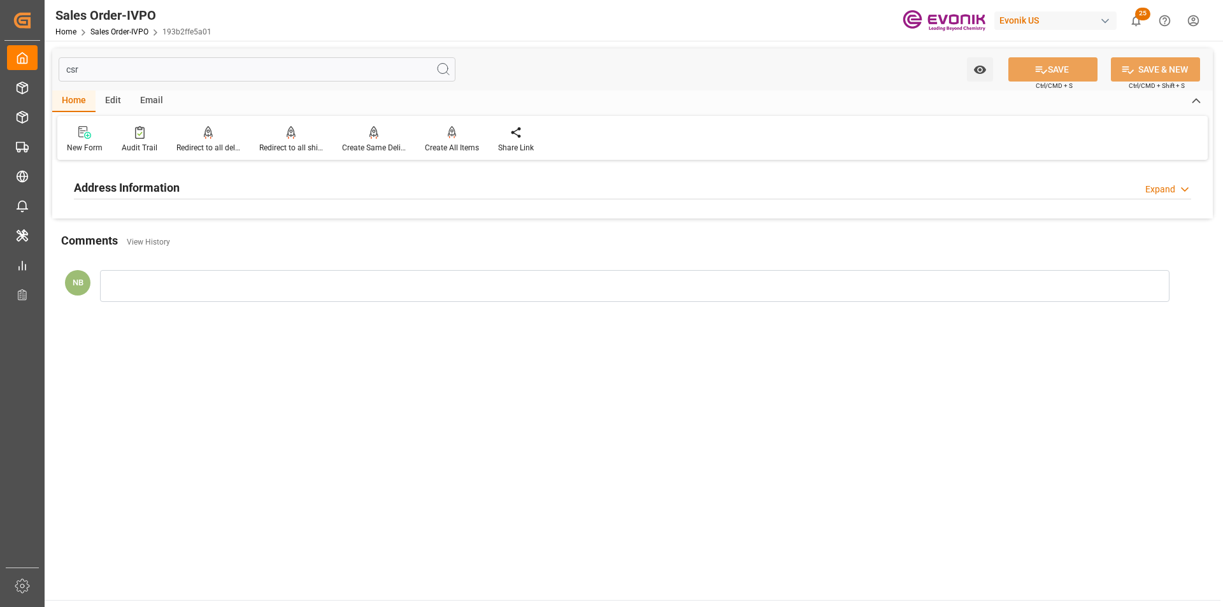
click at [438, 189] on div "Address Information Expand" at bounding box center [632, 187] width 1117 height 24
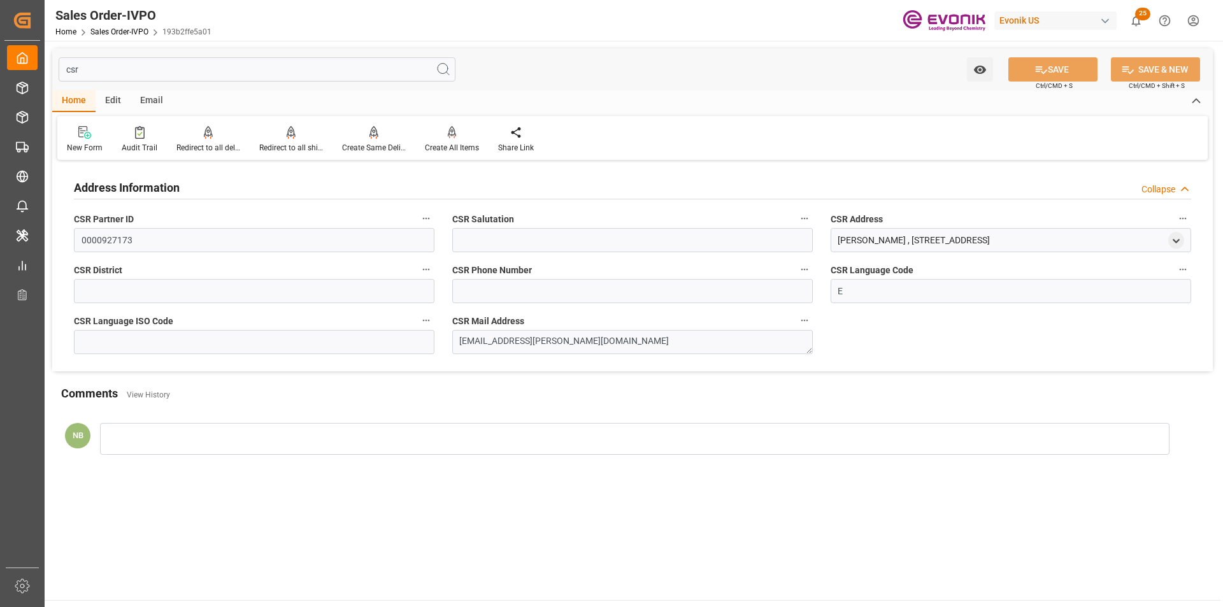
click at [129, 71] on input "csr" at bounding box center [257, 69] width 397 height 24
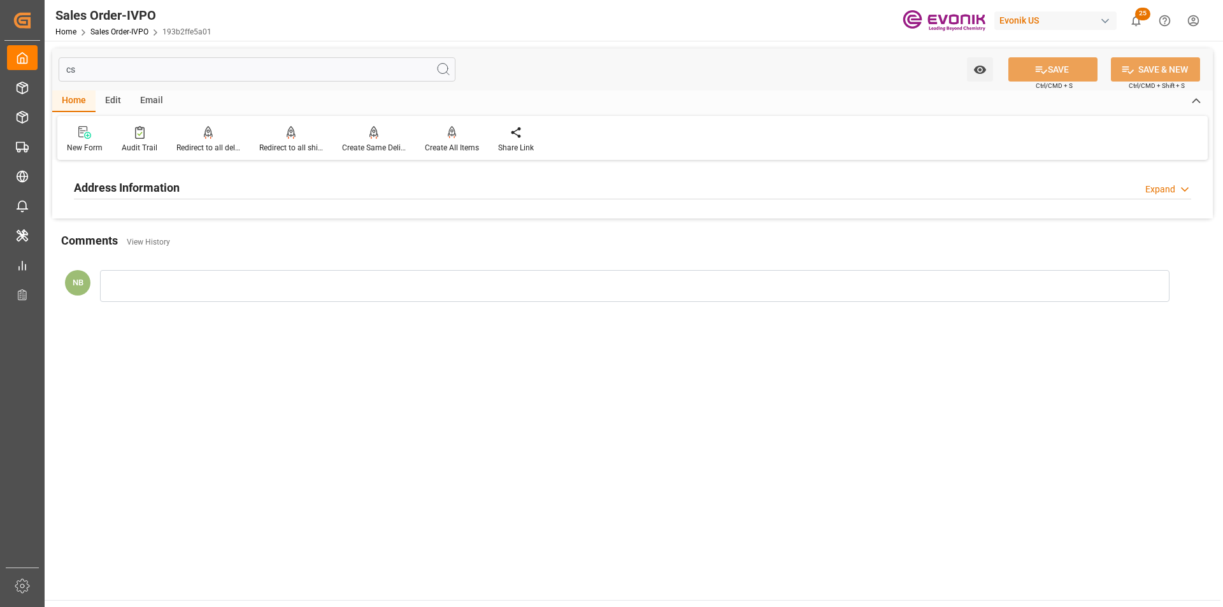
type input "c"
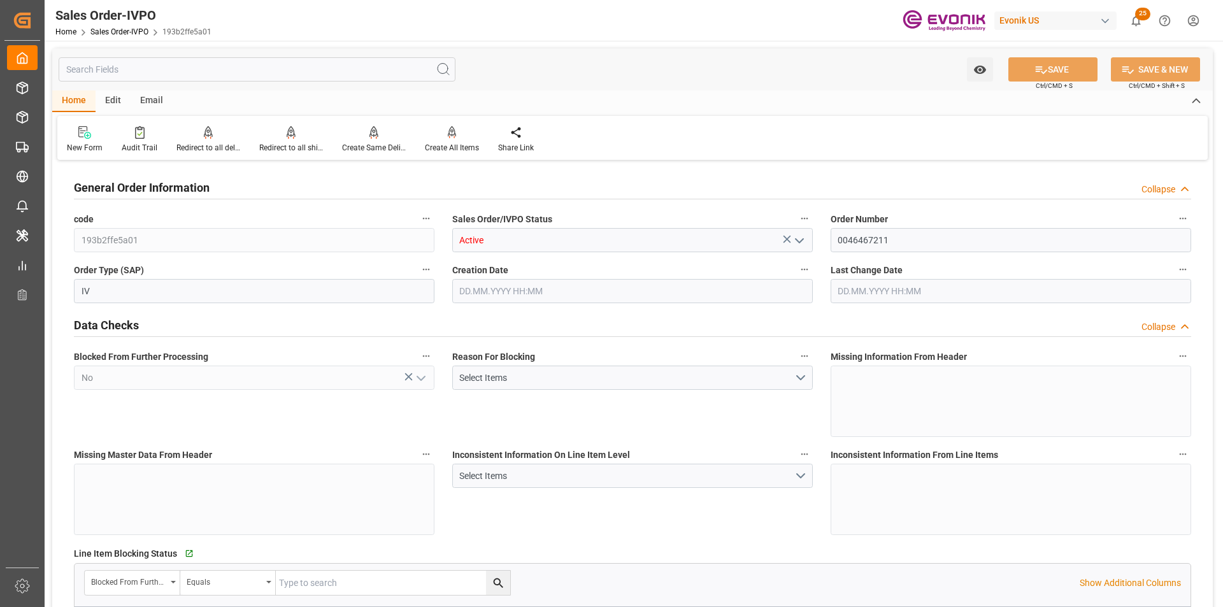
type input "[DATE] 21:44"
type input "[DATE] 17:53"
type input "15508.48"
